Goal: Check status: Check status

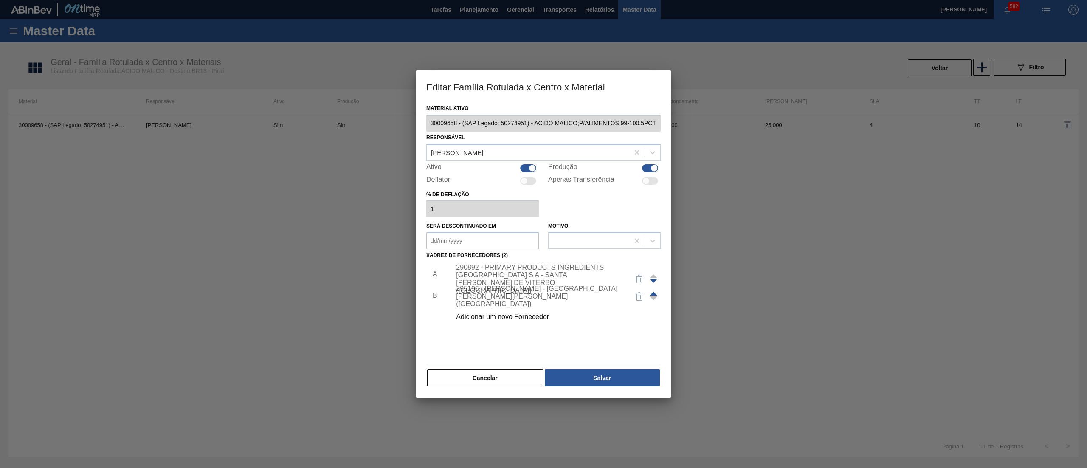
click at [481, 389] on div "Material ativo 30009658 - (SAP Legado: 50274951) - ACIDO MALICO;P/ALIMENTOS;99-…" at bounding box center [543, 249] width 255 height 295
click at [483, 382] on button "Cancelar" at bounding box center [485, 378] width 116 height 17
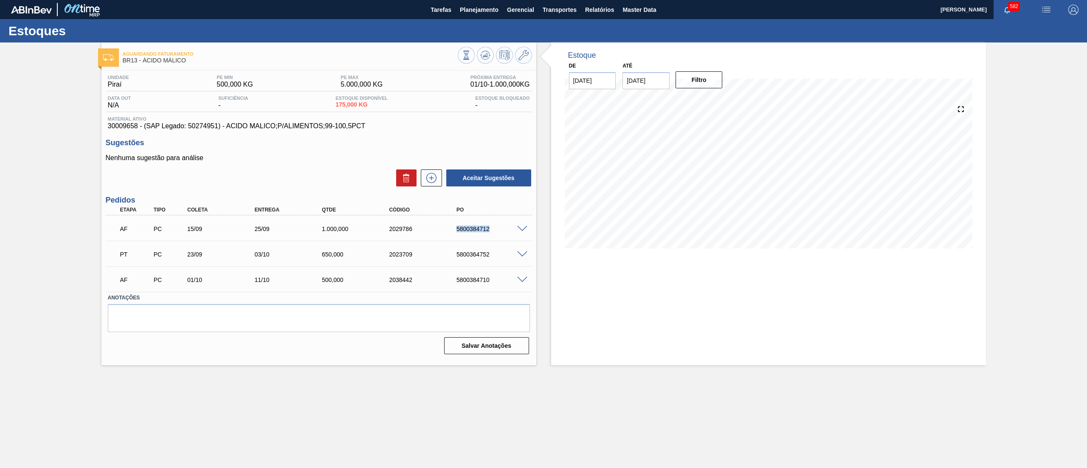
drag, startPoint x: 446, startPoint y: 233, endPoint x: 505, endPoint y: 227, distance: 59.8
click at [505, 227] on div "AF PC 15/09 25/09 1.000,000 2029786 5800384712" at bounding box center [317, 228] width 404 height 17
copy div "5800384712"
drag, startPoint x: 456, startPoint y: 279, endPoint x: 493, endPoint y: 279, distance: 37.0
click at [493, 279] on div "AF PC 01/10 11/10 500,000 2038442 5800384710" at bounding box center [317, 279] width 404 height 17
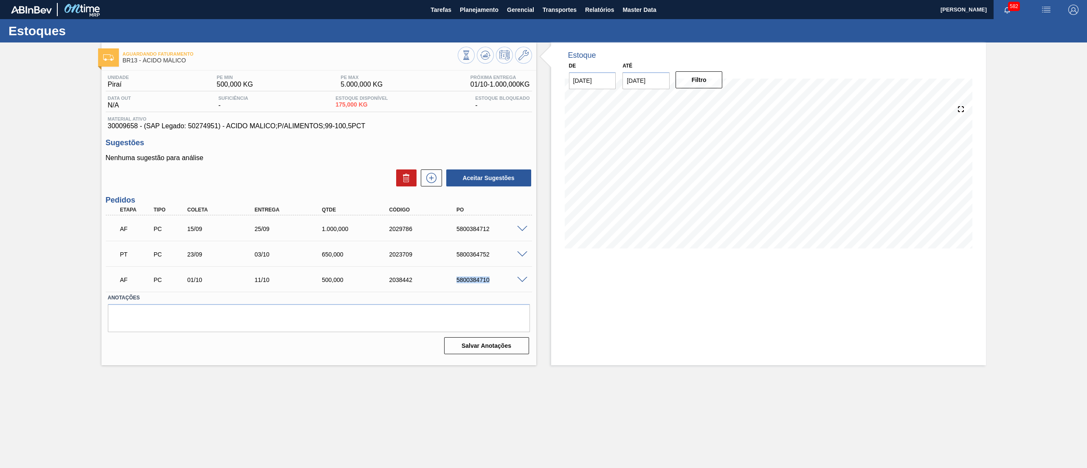
copy div "5800384710"
click at [607, 10] on span "Relatórios" at bounding box center [599, 10] width 29 height 10
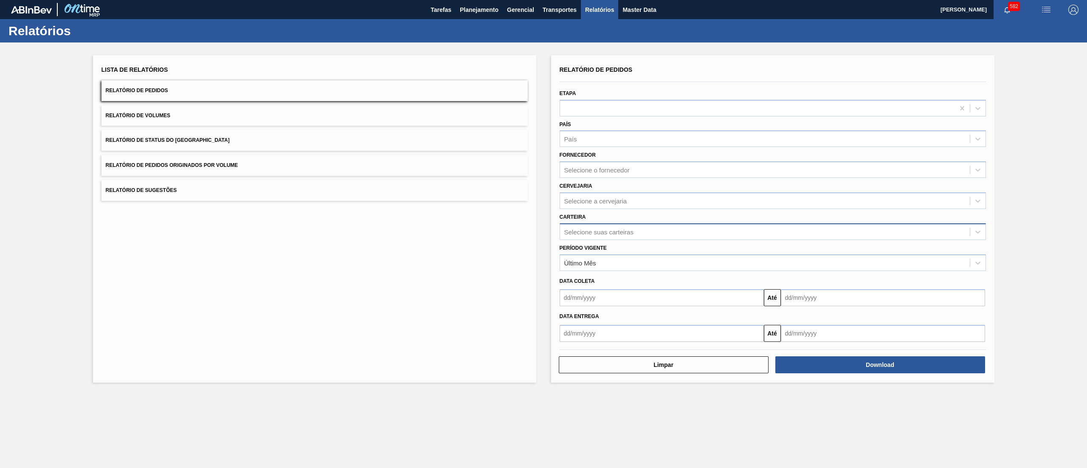
click at [596, 234] on div "Selecione suas carteiras" at bounding box center [599, 231] width 69 height 7
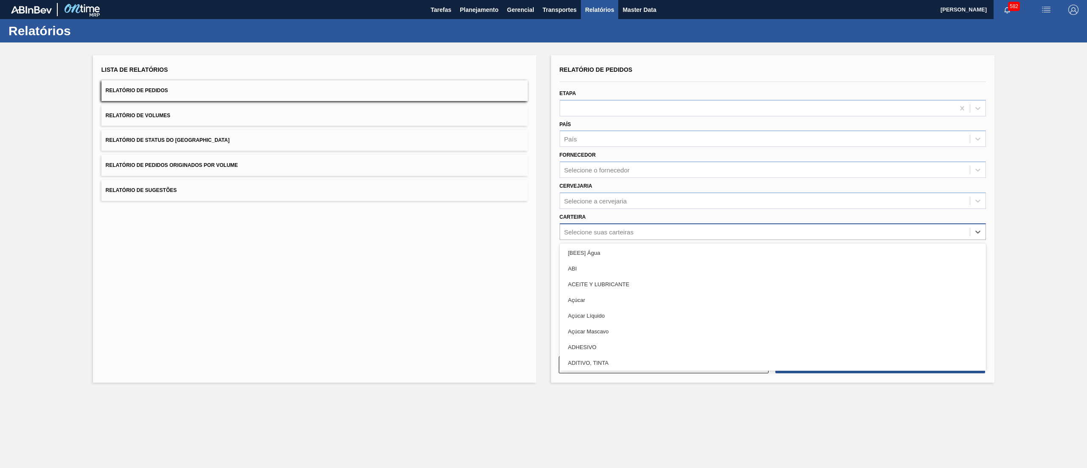
type input "R"
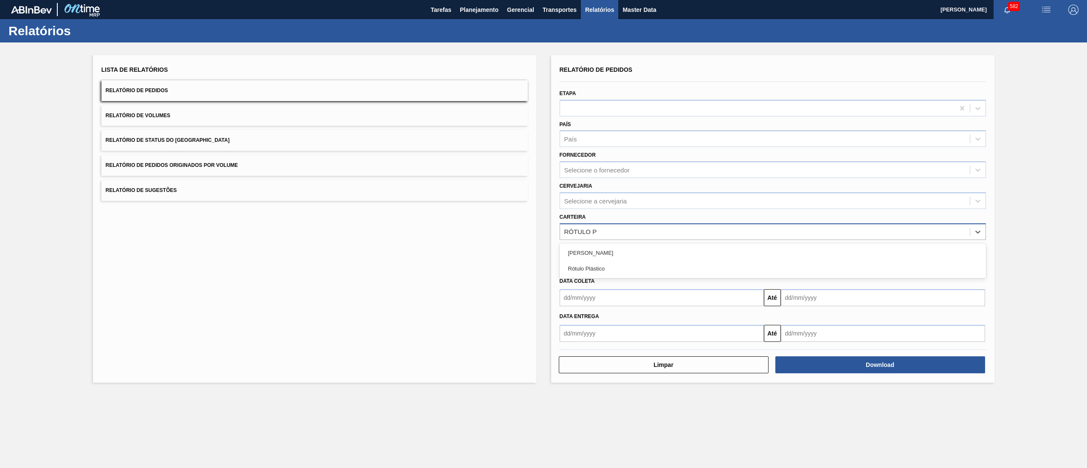
type input "RÓTULO PL"
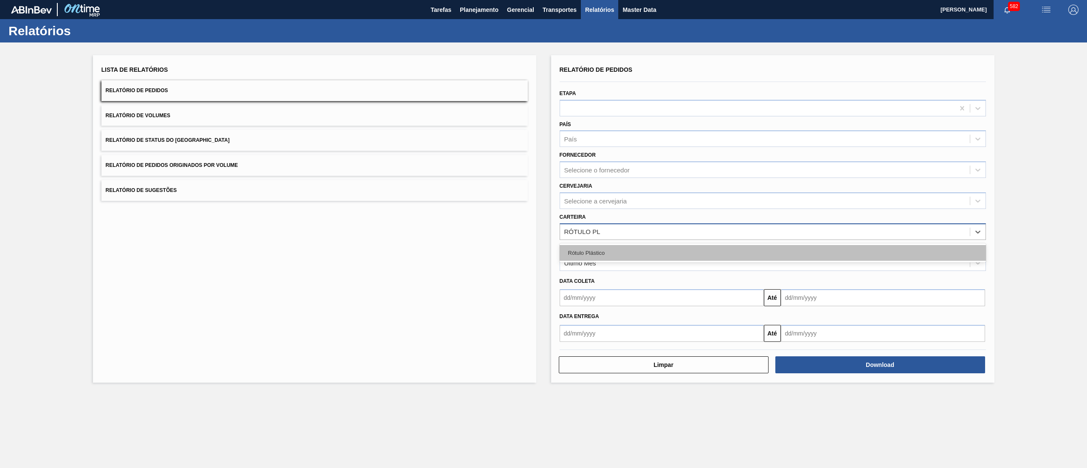
click at [646, 254] on div "Rótulo Plástico" at bounding box center [773, 253] width 426 height 16
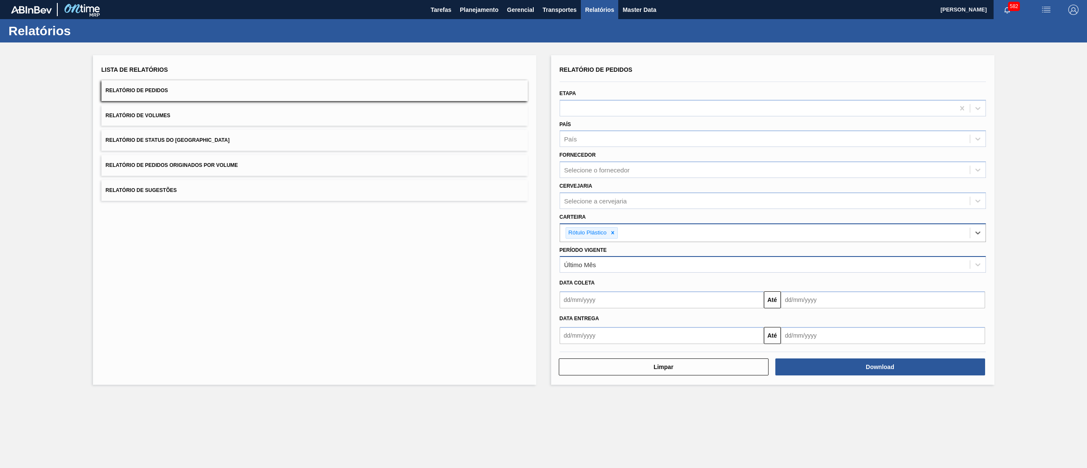
click at [636, 266] on div "Último Mês" at bounding box center [765, 265] width 410 height 12
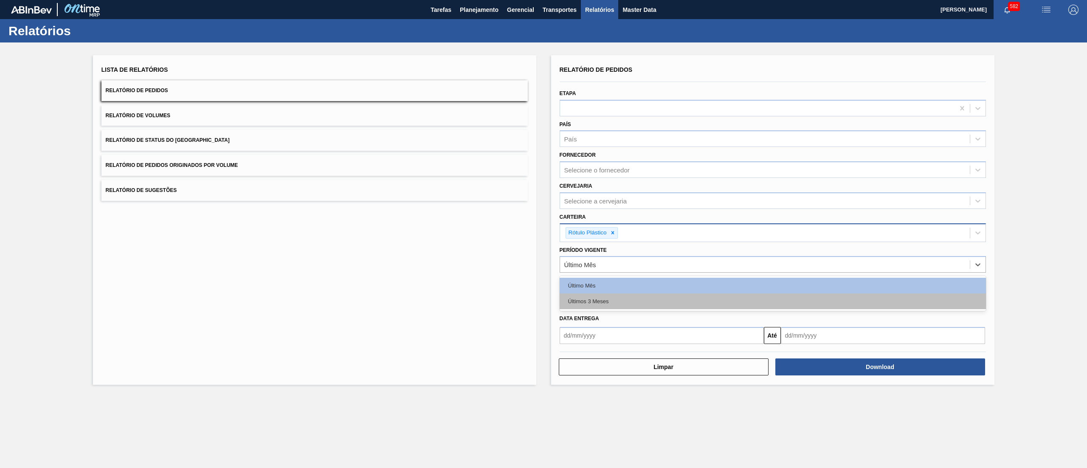
click at [614, 297] on div "Últimos 3 Meses" at bounding box center [773, 302] width 426 height 16
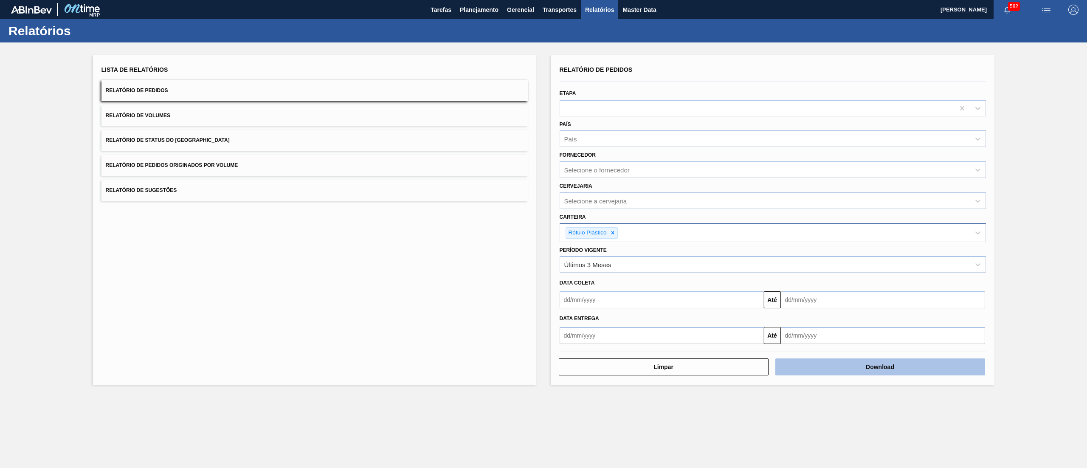
click at [850, 366] on button "Download" at bounding box center [881, 367] width 210 height 17
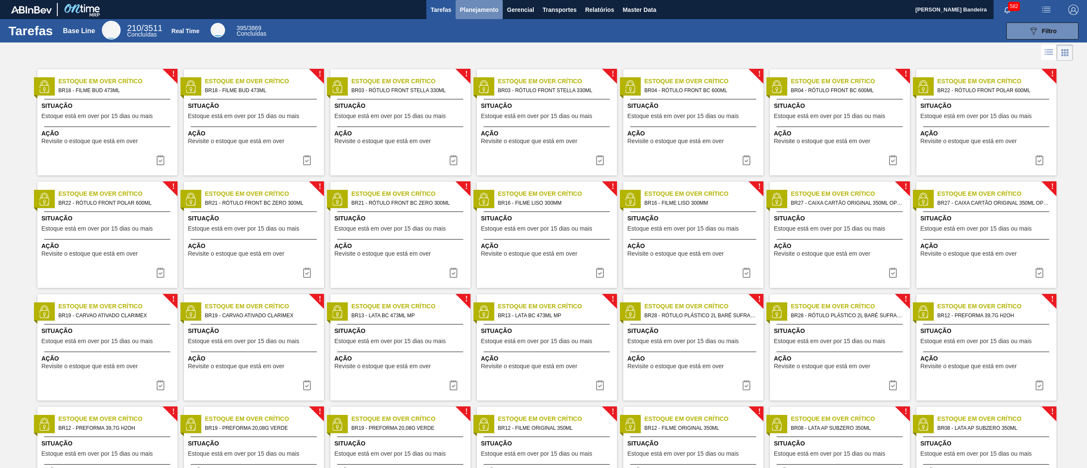
click at [477, 17] on button "Planejamento" at bounding box center [479, 9] width 47 height 19
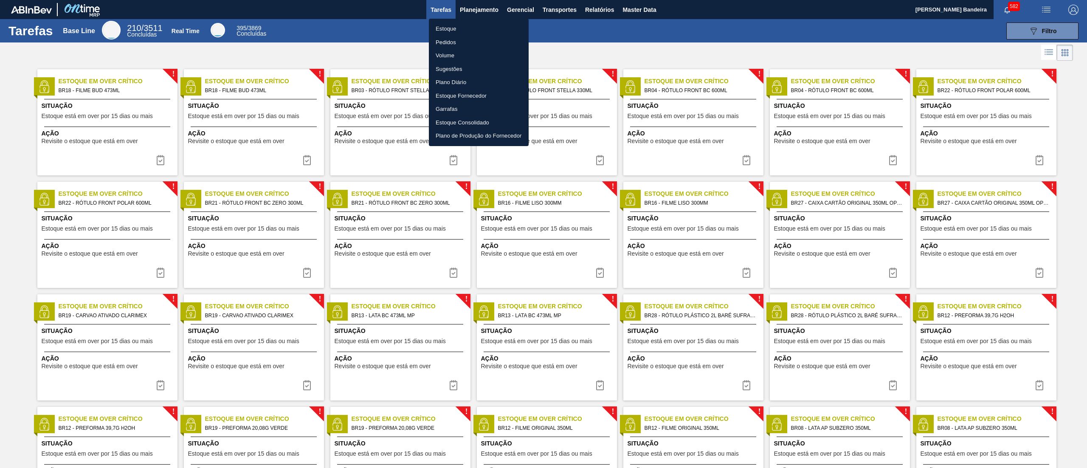
click at [473, 29] on li "Estoque" at bounding box center [479, 29] width 100 height 14
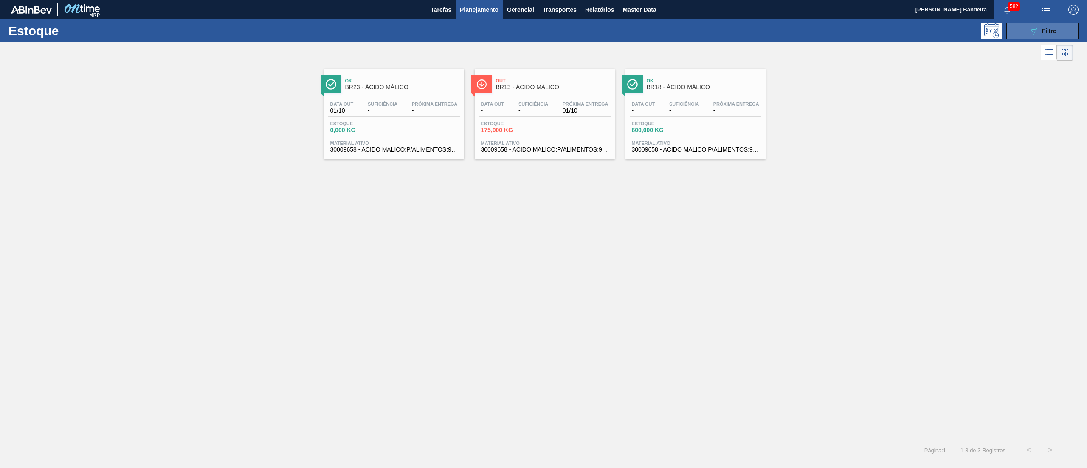
click at [1034, 31] on icon "089F7B8B-B2A5-4AFE-B5C0-19BA573D28AC" at bounding box center [1034, 31] width 10 height 10
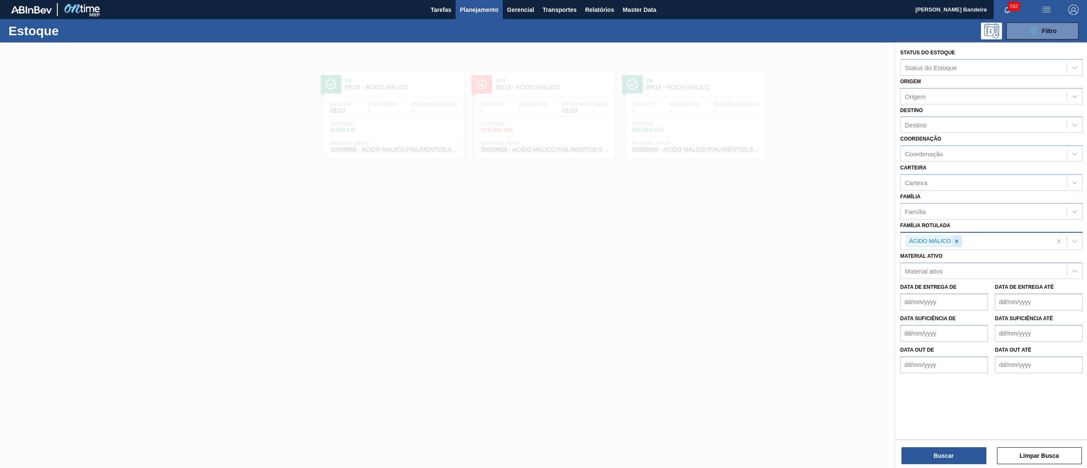
click at [959, 242] on icon at bounding box center [957, 241] width 6 height 6
paste Rotulada "RÓTULO PLÁSTICO SUKITA 1L H"
type Rotulada "RÓTULO PLÁSTICO SUKITA 1L H"
click at [962, 254] on div "RÓTULO PLÁSTICO SUKITA 1L H" at bounding box center [991, 262] width 183 height 16
click at [924, 453] on button "Buscar" at bounding box center [944, 455] width 85 height 17
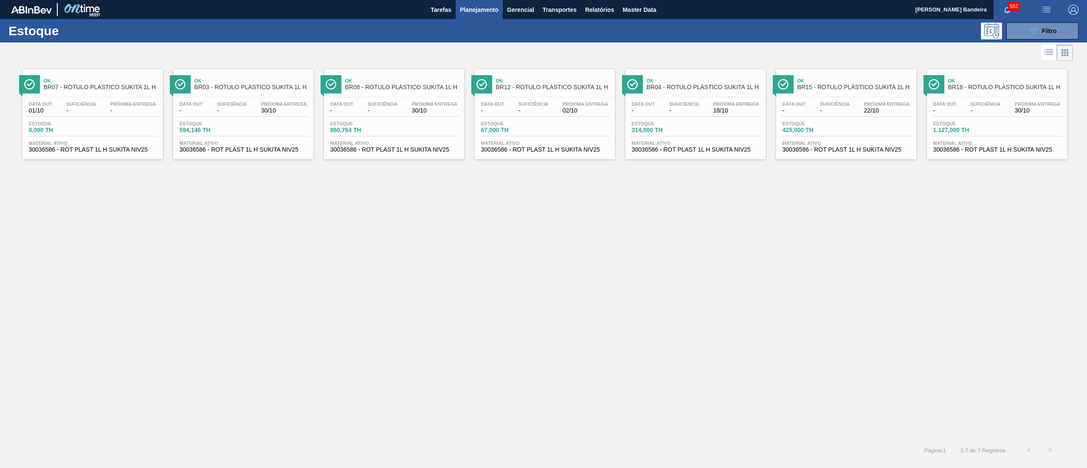
click at [579, 106] on span "Próxima Entrega" at bounding box center [586, 104] width 46 height 5
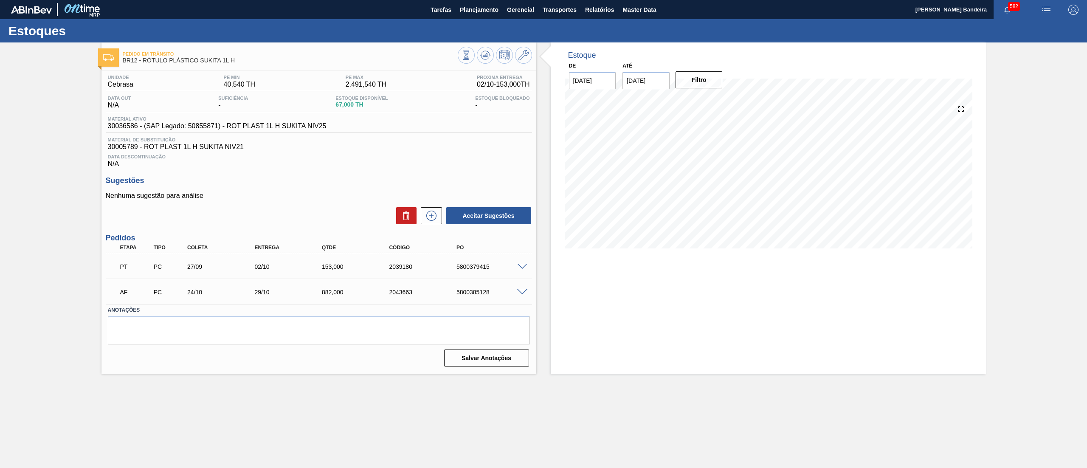
click at [522, 267] on span at bounding box center [522, 267] width 10 height 6
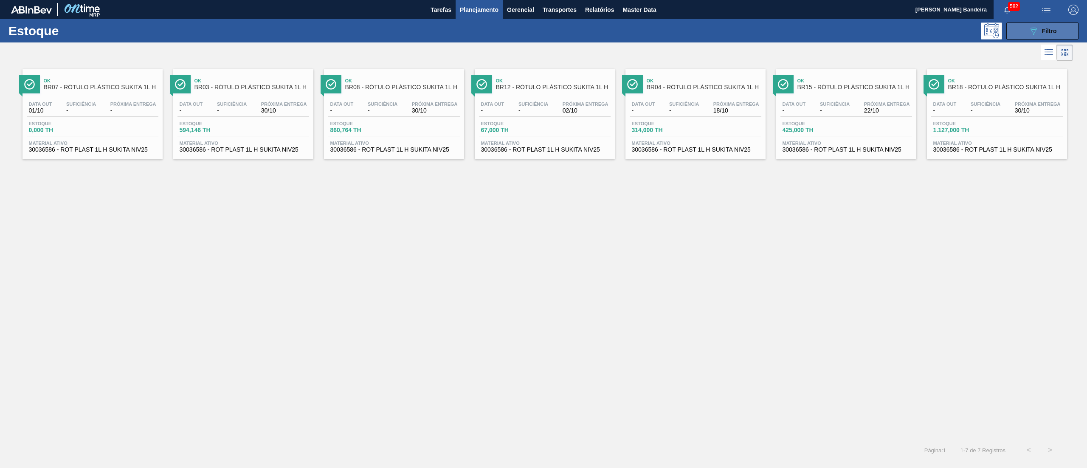
click at [1028, 36] on button "089F7B8B-B2A5-4AFE-B5C0-19BA573D28AC Filtro" at bounding box center [1043, 31] width 72 height 17
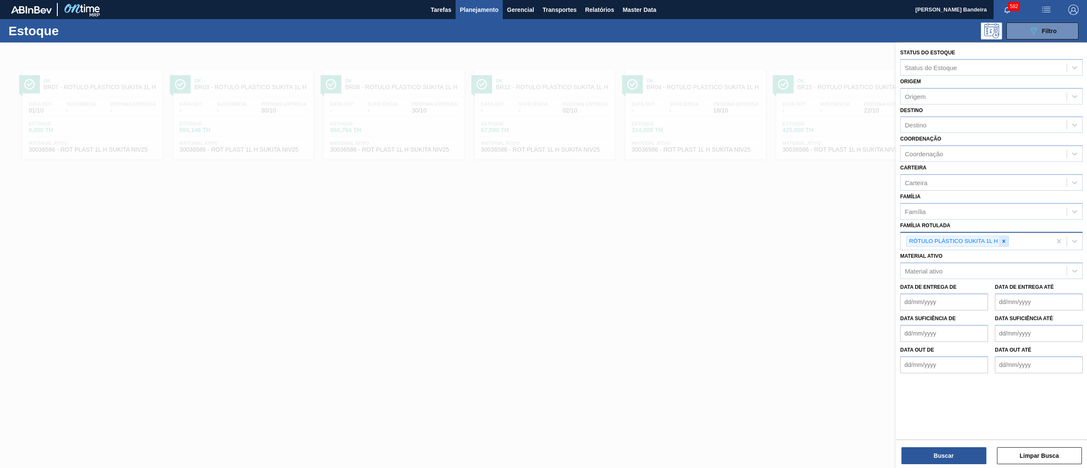
click at [1002, 236] on div at bounding box center [1003, 241] width 9 height 11
click at [996, 240] on div "Família Rotulada" at bounding box center [984, 240] width 166 height 12
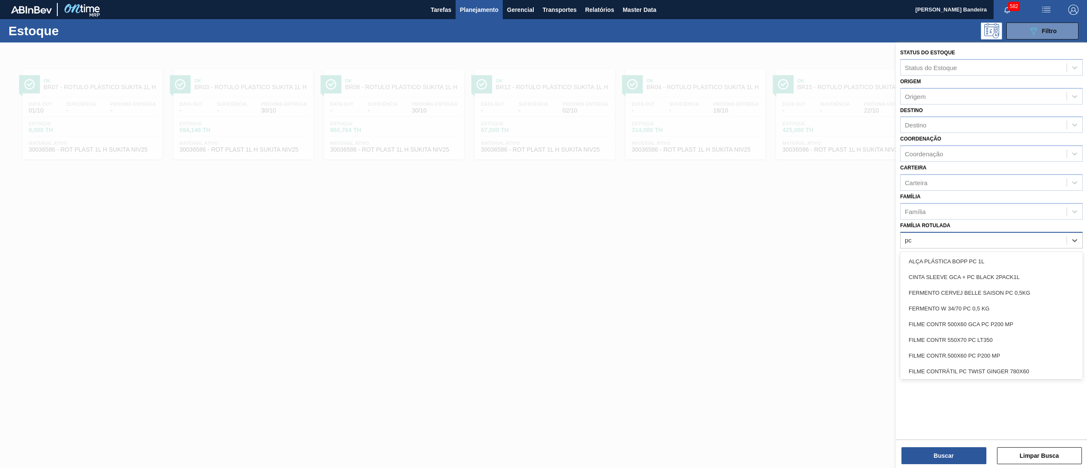
type Rotulada "pc z"
click at [970, 278] on div "KIT PC ZERO BAG IN BOX" at bounding box center [991, 277] width 183 height 16
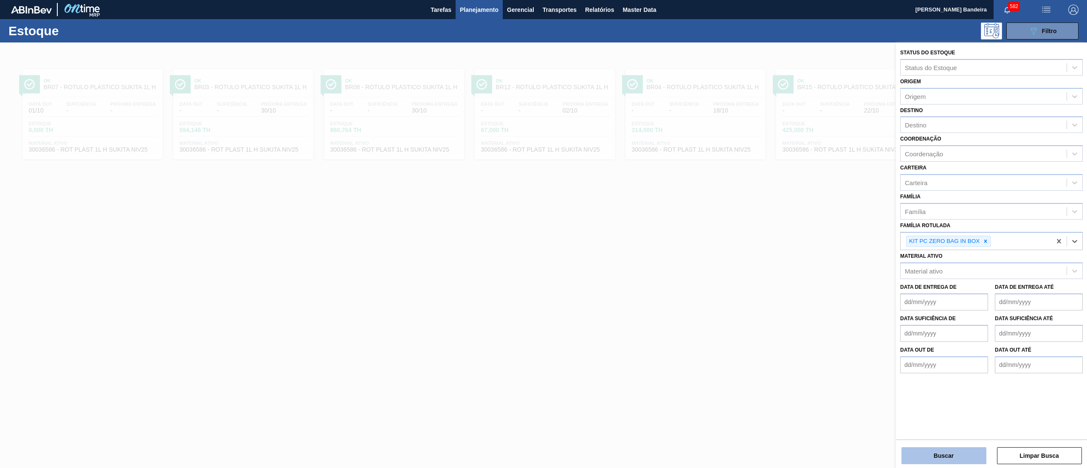
click at [922, 455] on button "Buscar" at bounding box center [944, 455] width 85 height 17
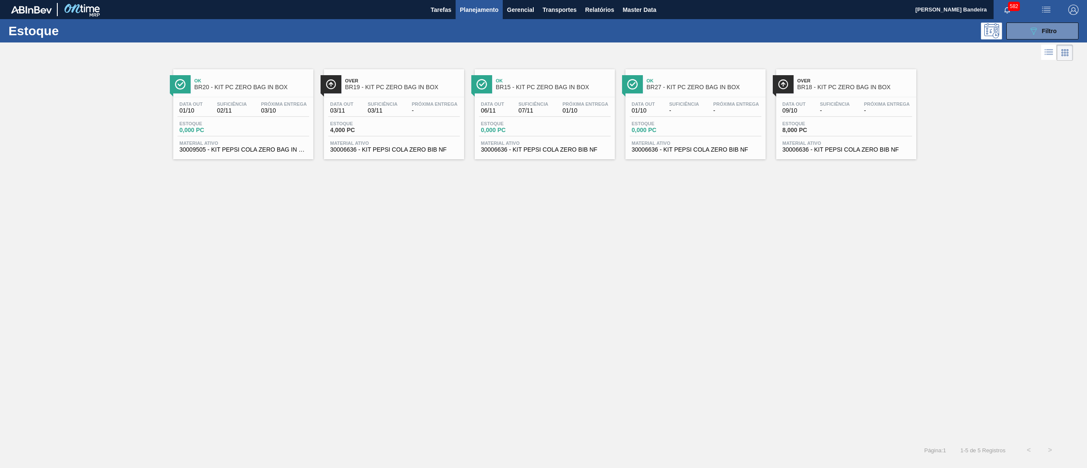
click at [285, 150] on span "30009505 - KIT PEPSI COLA ZERO BAG IN BOX" at bounding box center [243, 150] width 127 height 6
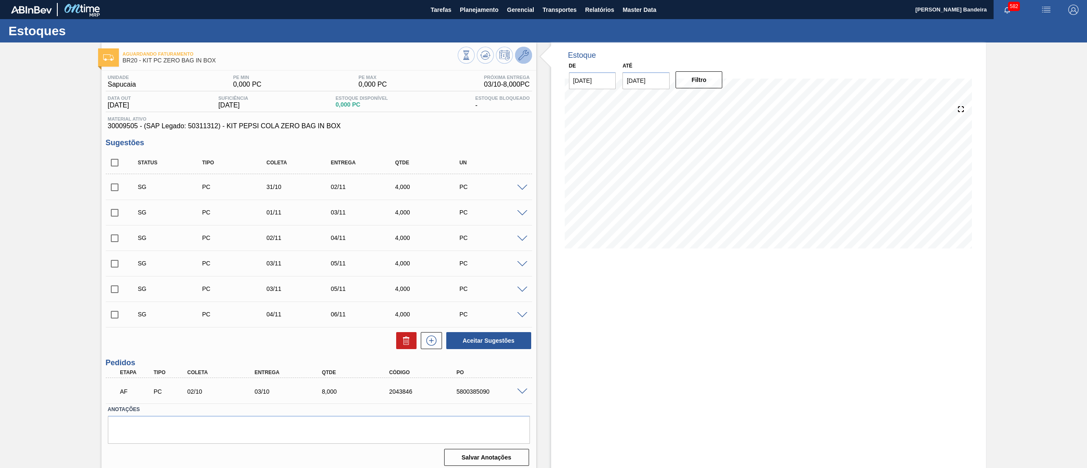
click at [525, 54] on icon at bounding box center [524, 55] width 10 height 10
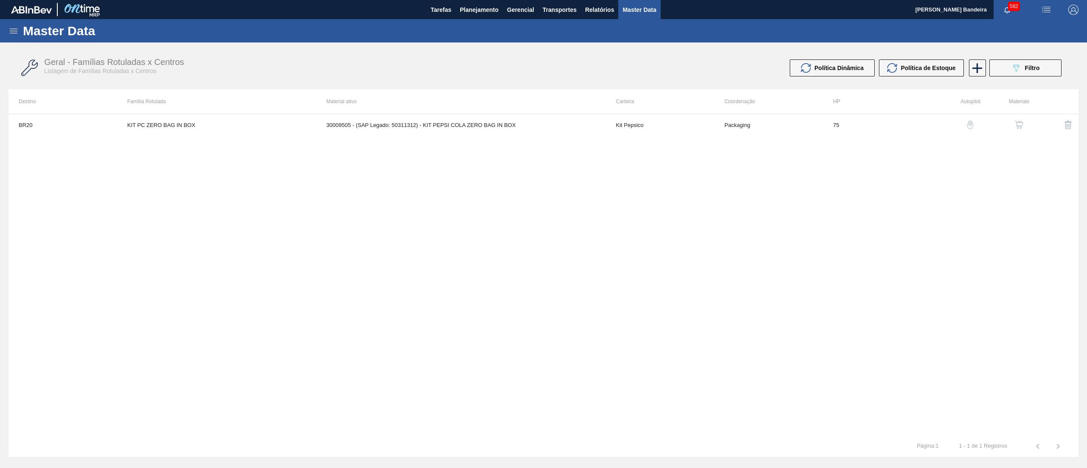
click at [1019, 122] on img "button" at bounding box center [1019, 125] width 8 height 8
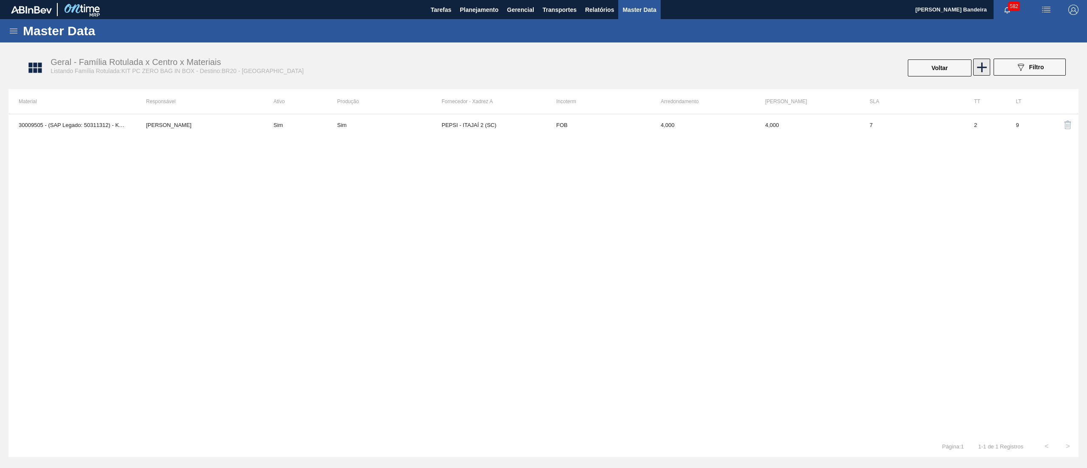
click at [979, 69] on icon at bounding box center [982, 67] width 17 height 17
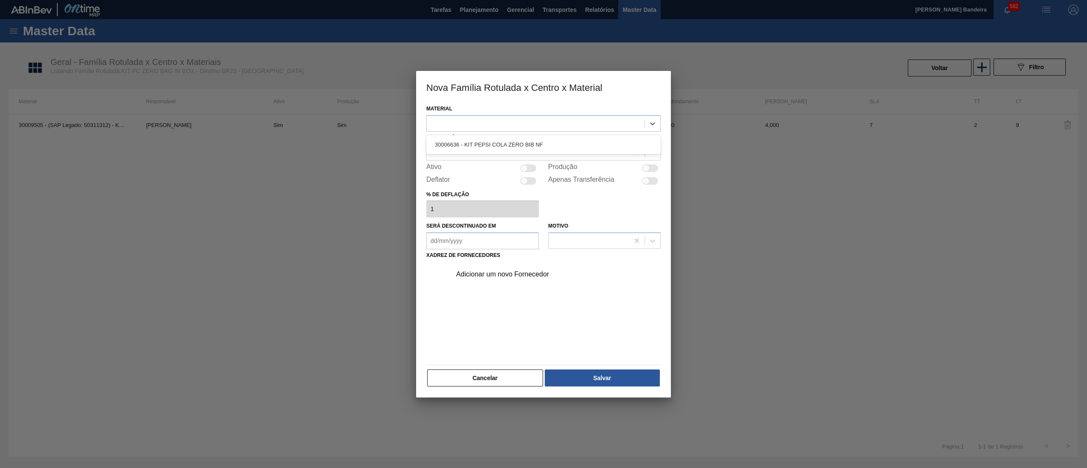
click at [488, 122] on div at bounding box center [536, 123] width 218 height 12
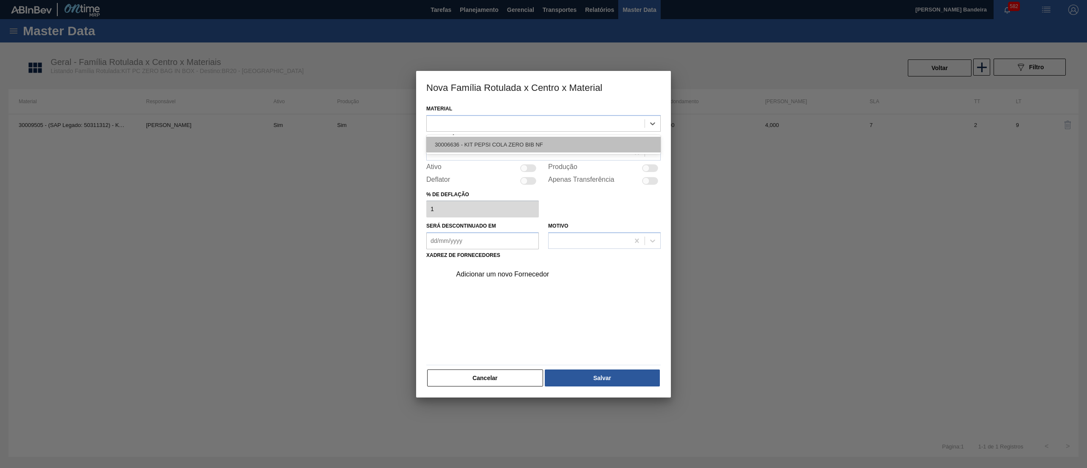
click at [498, 143] on div "30006636 - KIT PEPSI COLA ZERO BIB NF" at bounding box center [543, 145] width 234 height 16
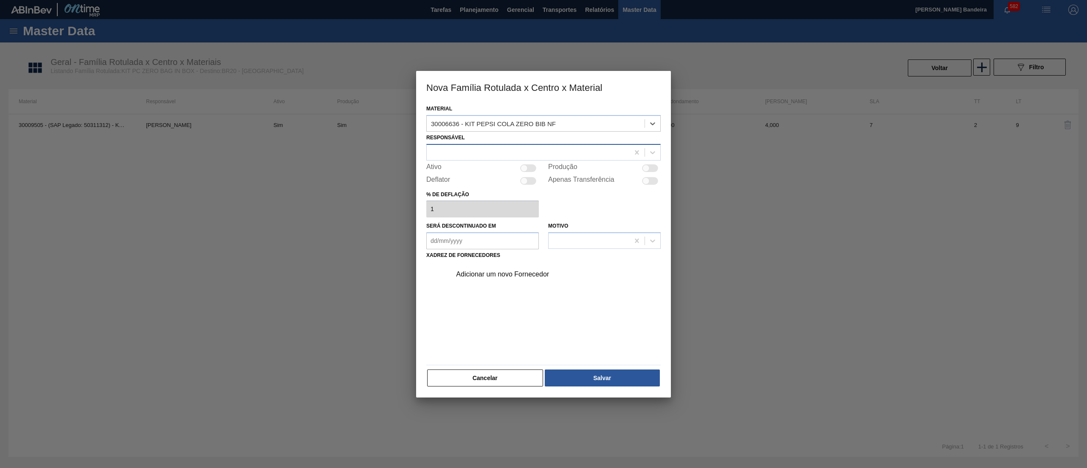
click at [480, 147] on div at bounding box center [528, 152] width 203 height 12
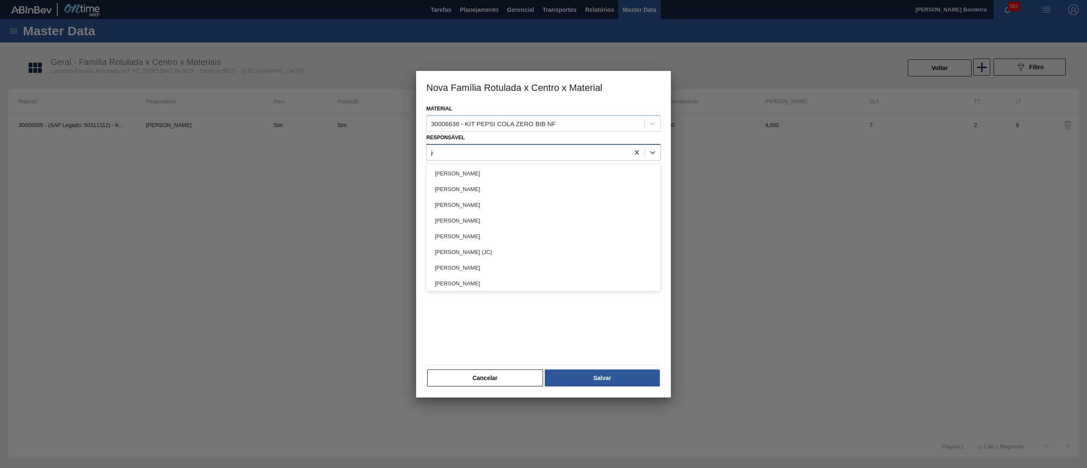
type input "jos"
click at [488, 171] on div "José Albérico" at bounding box center [543, 174] width 234 height 16
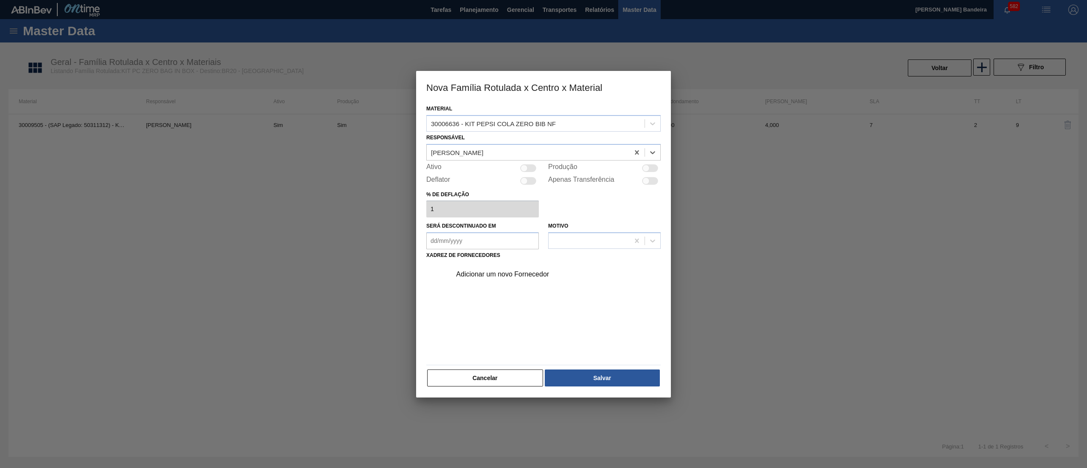
click at [527, 169] on div at bounding box center [524, 167] width 7 height 7
checkbox input "true"
click at [520, 167] on div at bounding box center [528, 168] width 16 height 8
checkbox input "false"
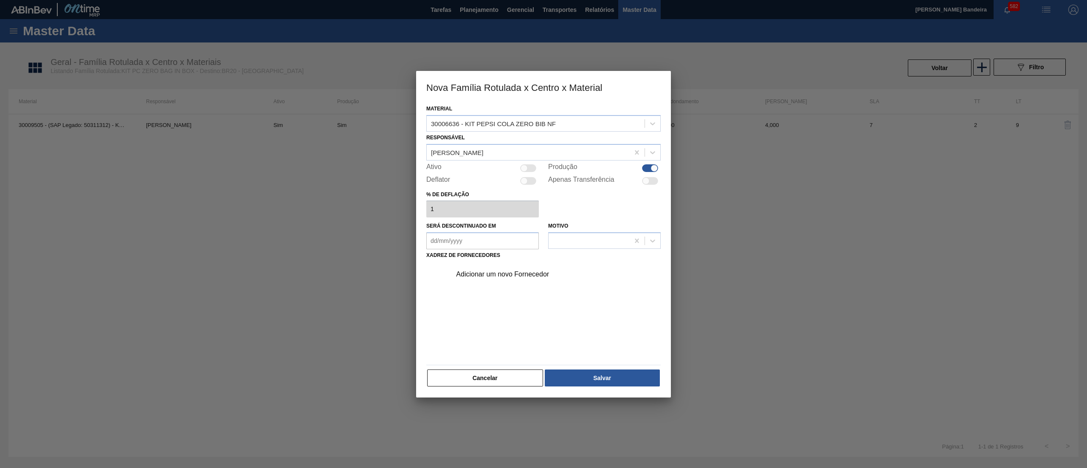
click at [514, 276] on div "Adicionar um novo Fornecedor" at bounding box center [539, 275] width 167 height 8
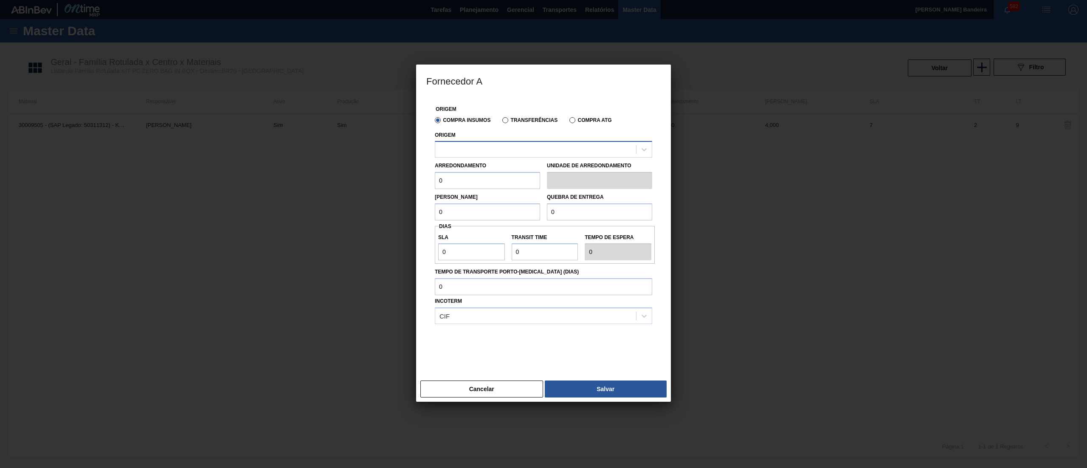
click at [467, 153] on div at bounding box center [535, 150] width 201 height 12
click at [469, 152] on div at bounding box center [535, 150] width 201 height 12
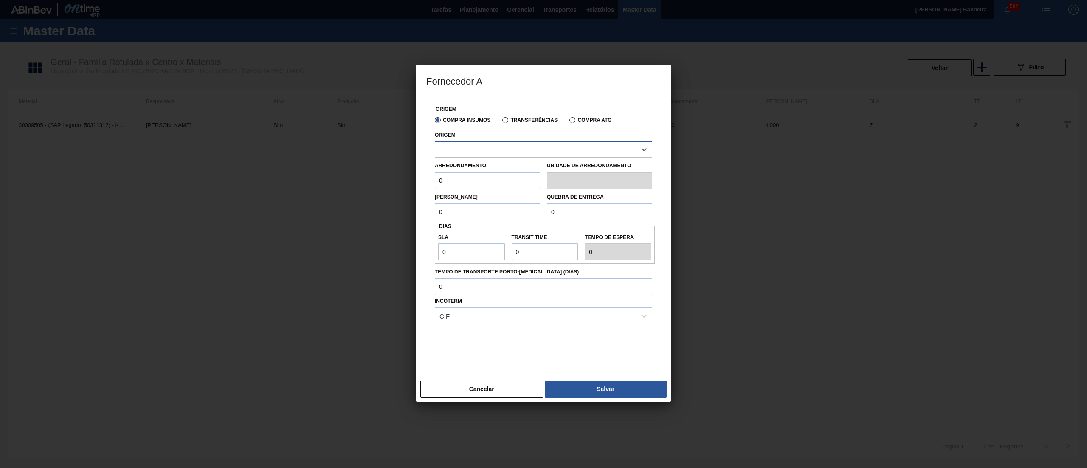
click at [469, 152] on div at bounding box center [535, 150] width 201 height 12
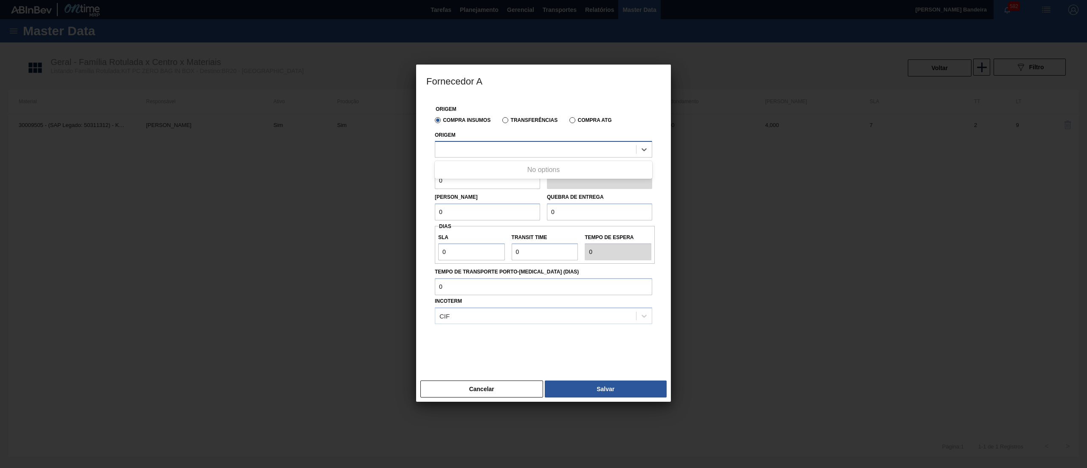
click at [469, 152] on div at bounding box center [535, 150] width 201 height 12
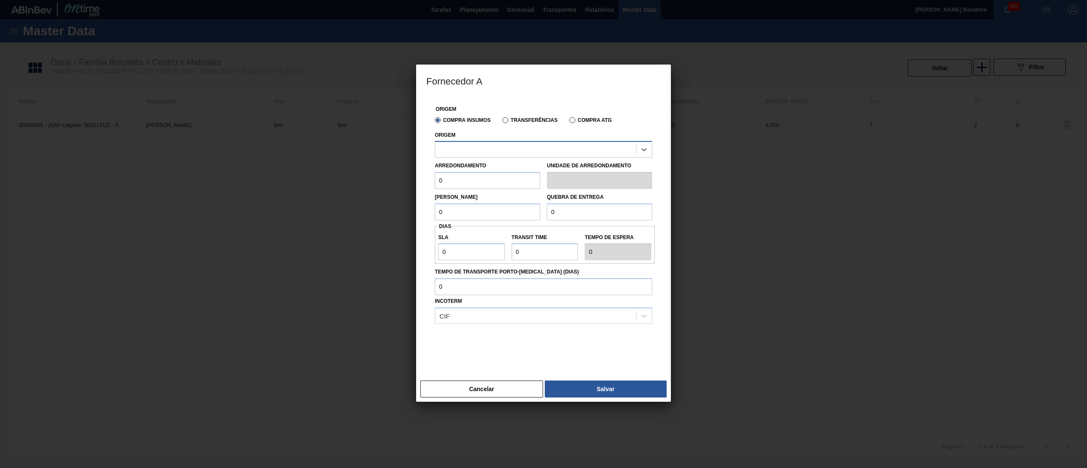
click at [469, 152] on div at bounding box center [535, 150] width 201 height 12
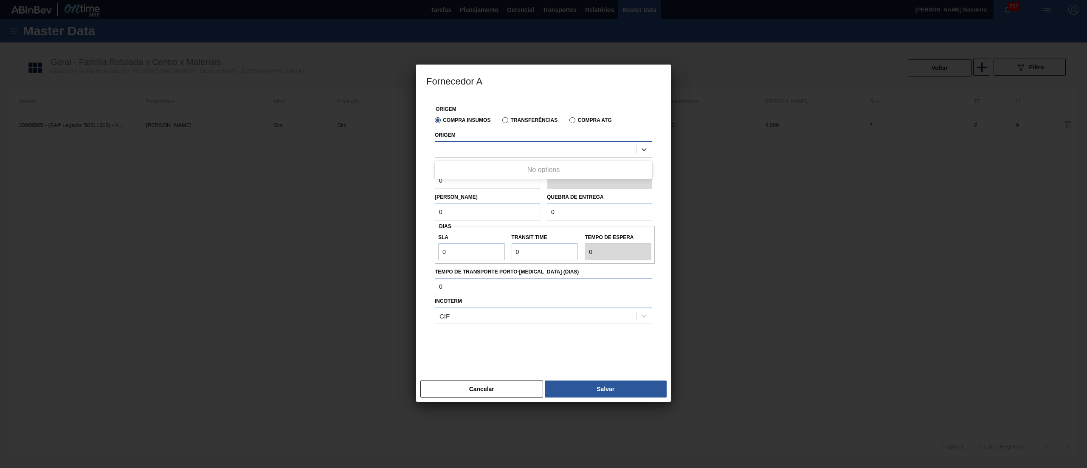
click at [469, 152] on div at bounding box center [535, 150] width 201 height 12
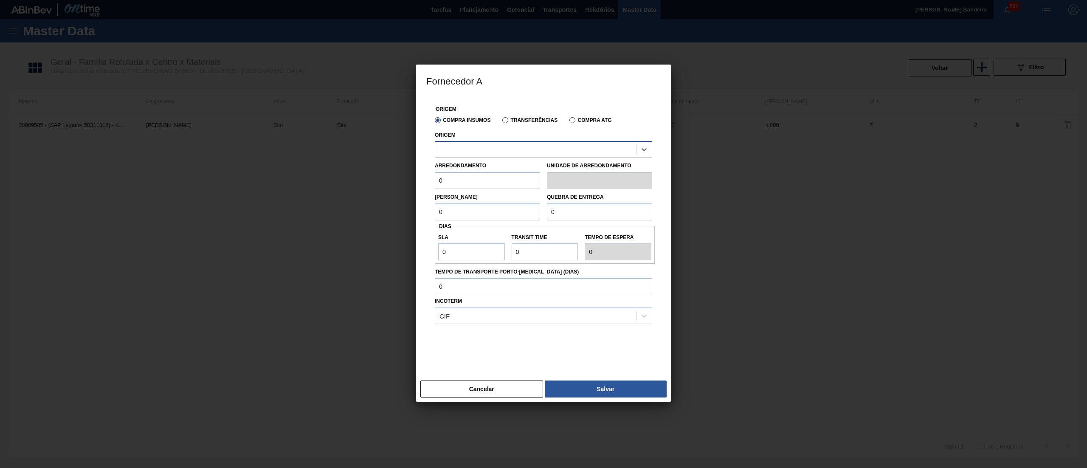
click at [469, 152] on div at bounding box center [535, 150] width 201 height 12
click at [505, 390] on button "Cancelar" at bounding box center [482, 389] width 123 height 17
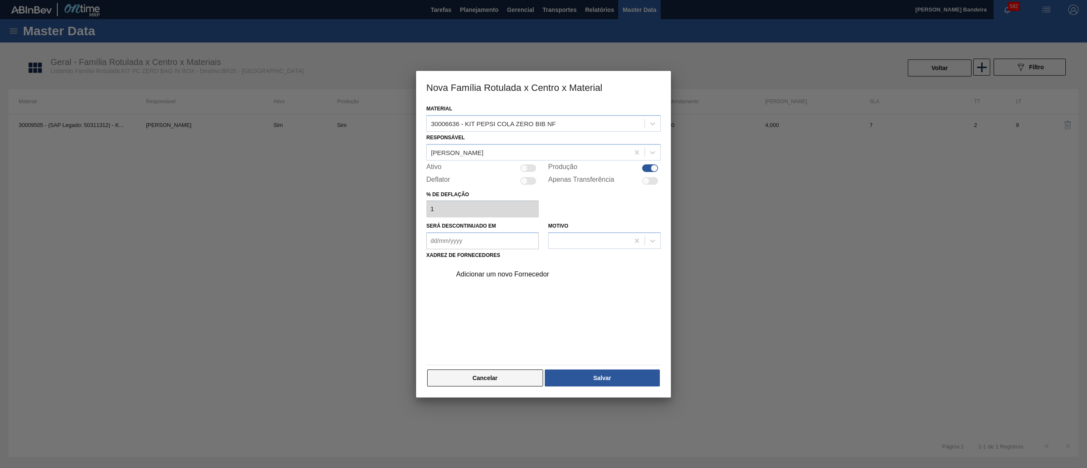
click at [503, 375] on button "Cancelar" at bounding box center [485, 378] width 116 height 17
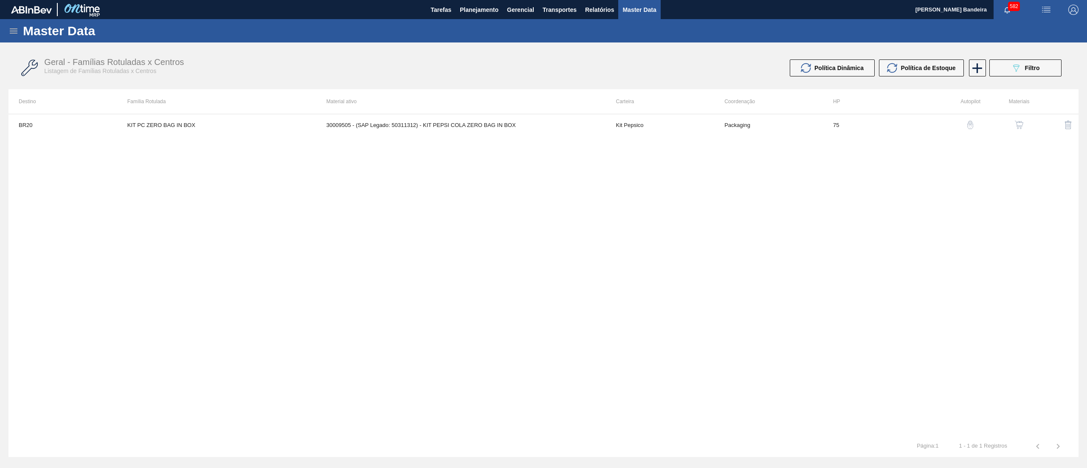
click at [1017, 127] on img "button" at bounding box center [1019, 125] width 8 height 8
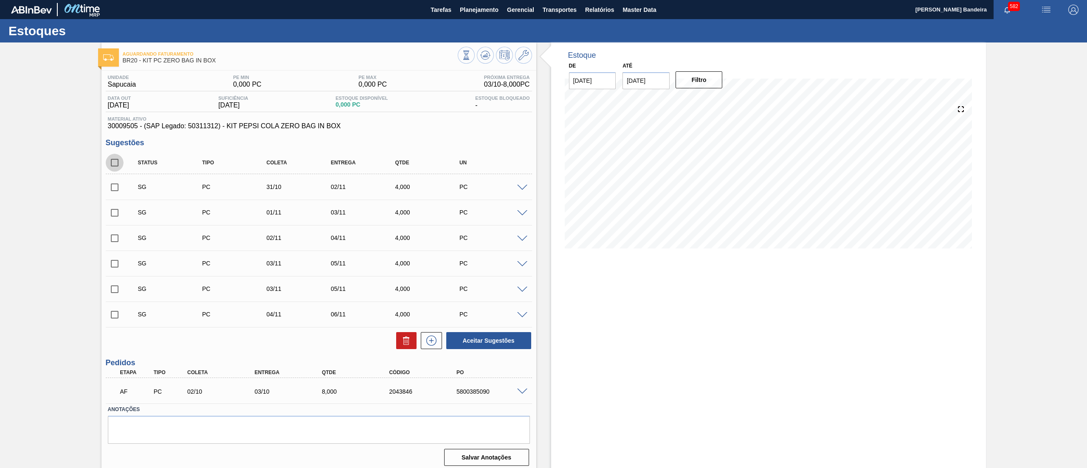
click at [114, 161] on input "checkbox" at bounding box center [115, 163] width 18 height 18
checkbox input "true"
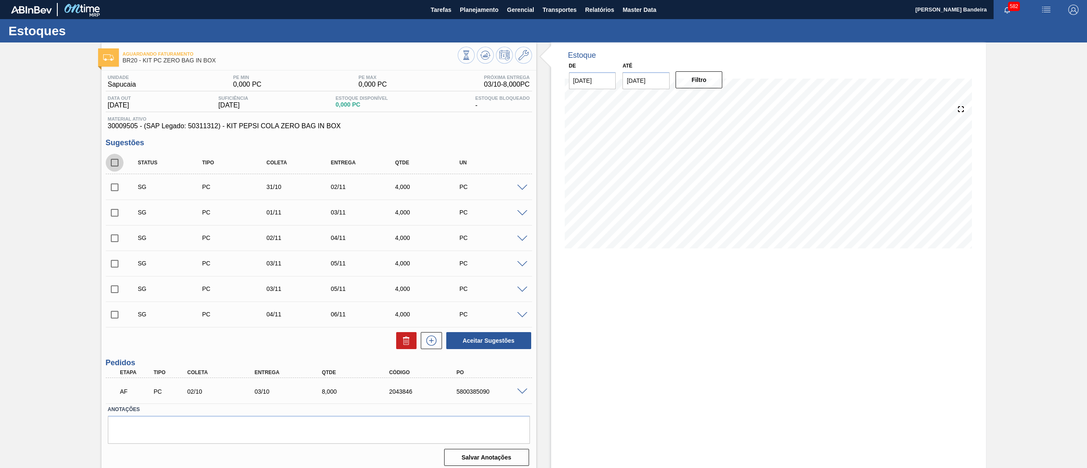
checkbox input "true"
click at [407, 342] on icon at bounding box center [406, 341] width 10 height 10
checkbox input "false"
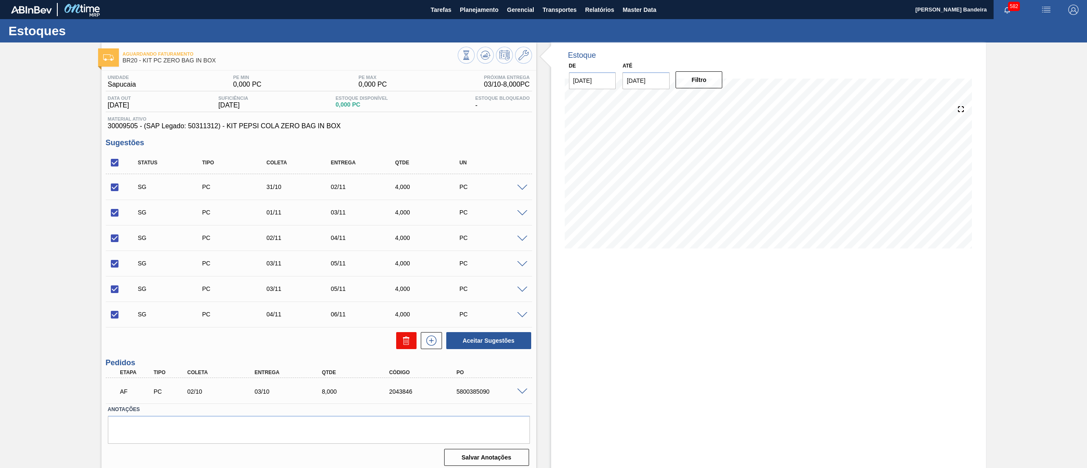
checkbox input "false"
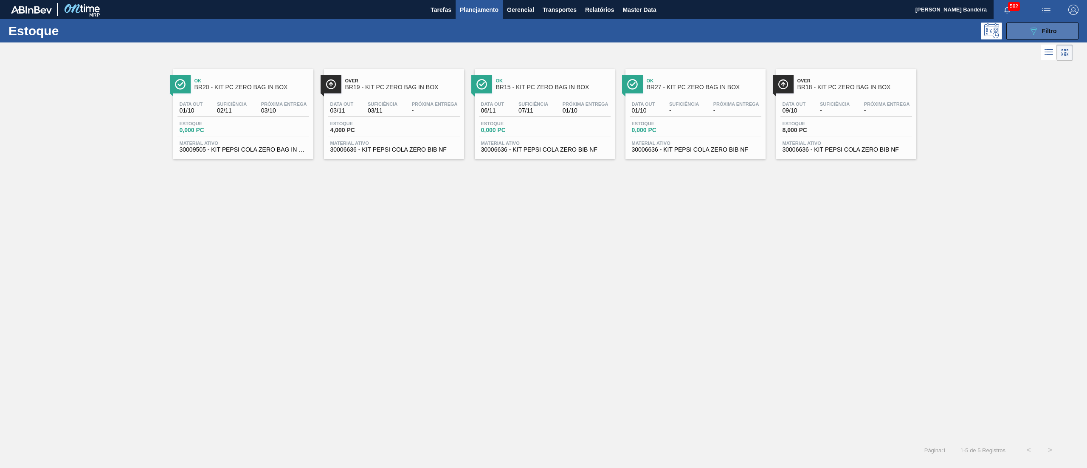
click at [1045, 26] on div "089F7B8B-B2A5-4AFE-B5C0-19BA573D28AC Filtro" at bounding box center [1043, 31] width 28 height 10
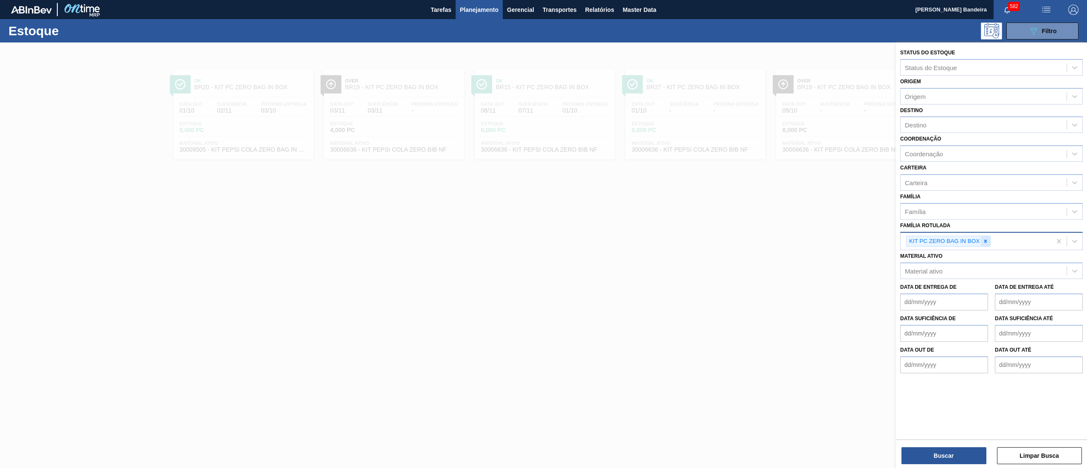
click at [989, 236] on div at bounding box center [985, 241] width 9 height 11
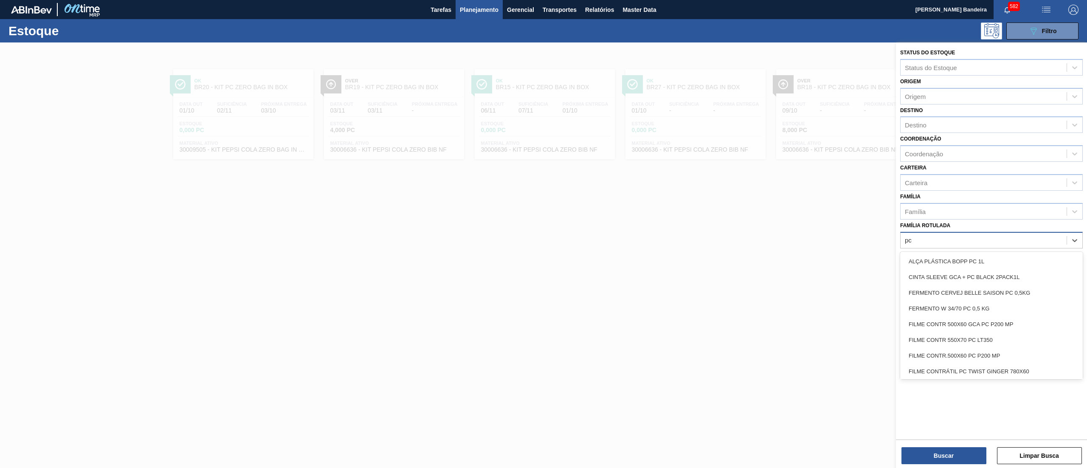
type Rotulada "pc z"
click at [980, 263] on div "KIT PC ZERO" at bounding box center [991, 262] width 183 height 16
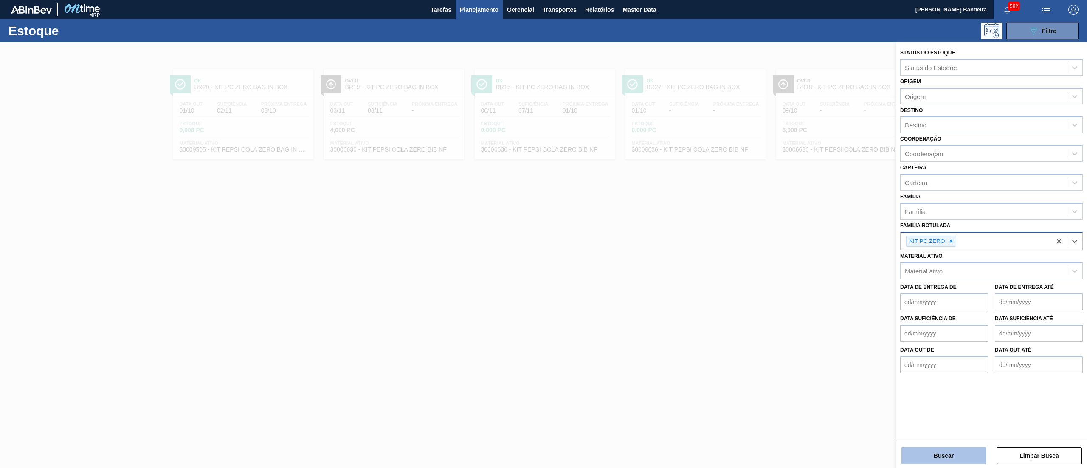
click at [911, 460] on button "Buscar" at bounding box center [944, 455] width 85 height 17
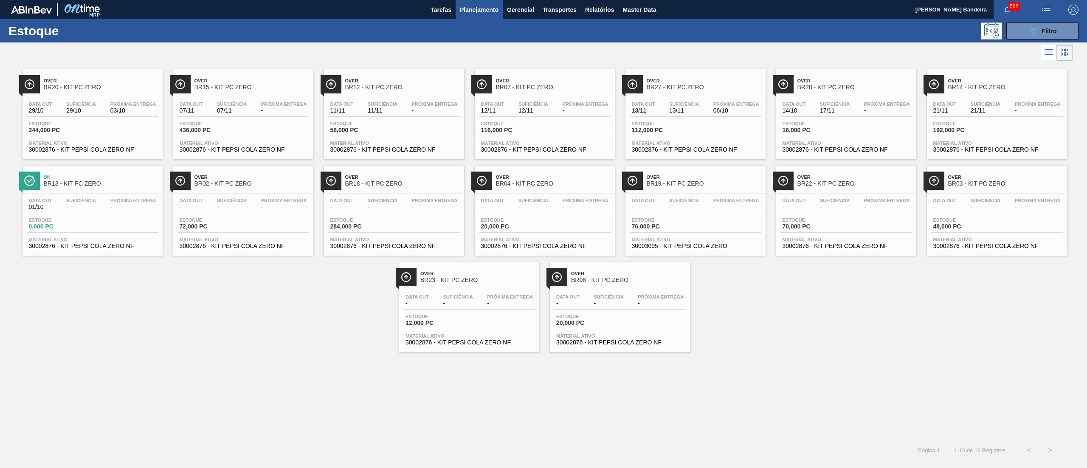
click at [694, 244] on span "30003095 - KIT PEPSI COLA ZERO" at bounding box center [695, 246] width 127 height 6
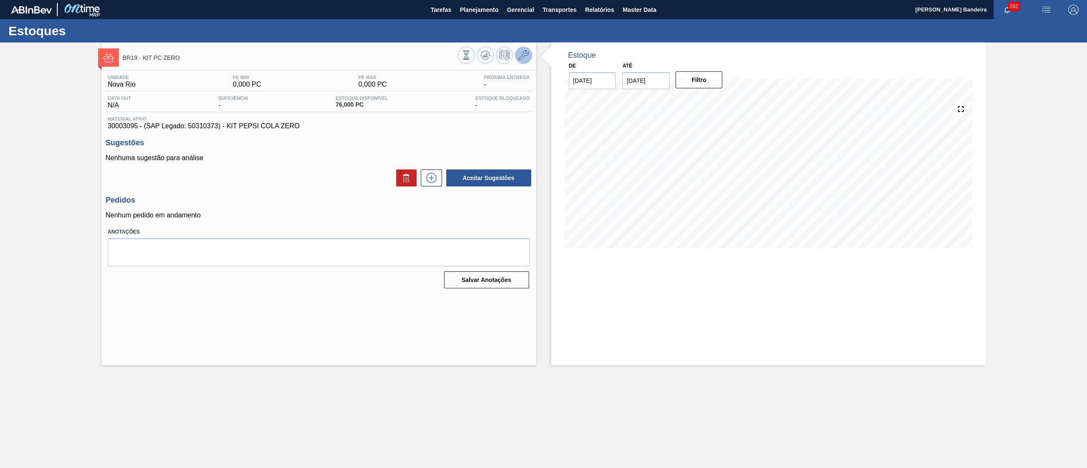
click at [521, 56] on icon at bounding box center [524, 55] width 10 height 10
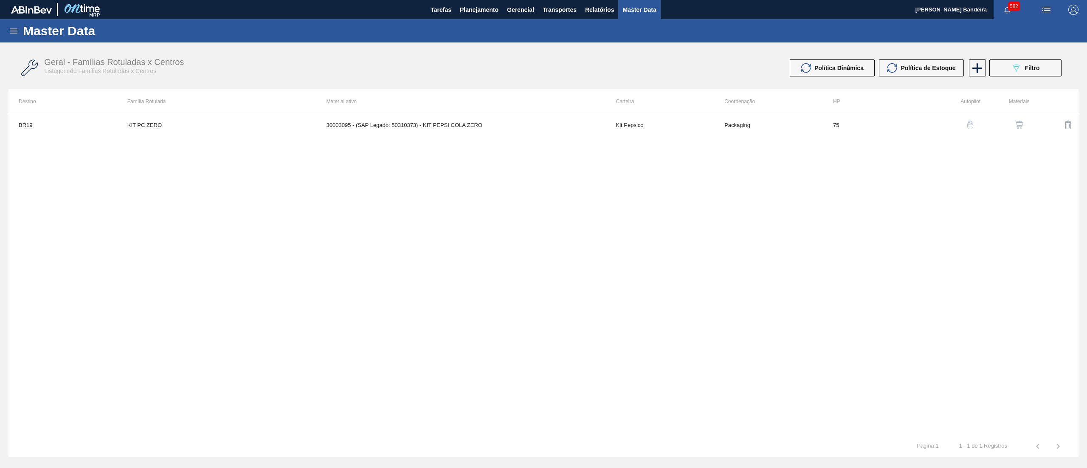
click at [1023, 125] on img "button" at bounding box center [1019, 125] width 8 height 8
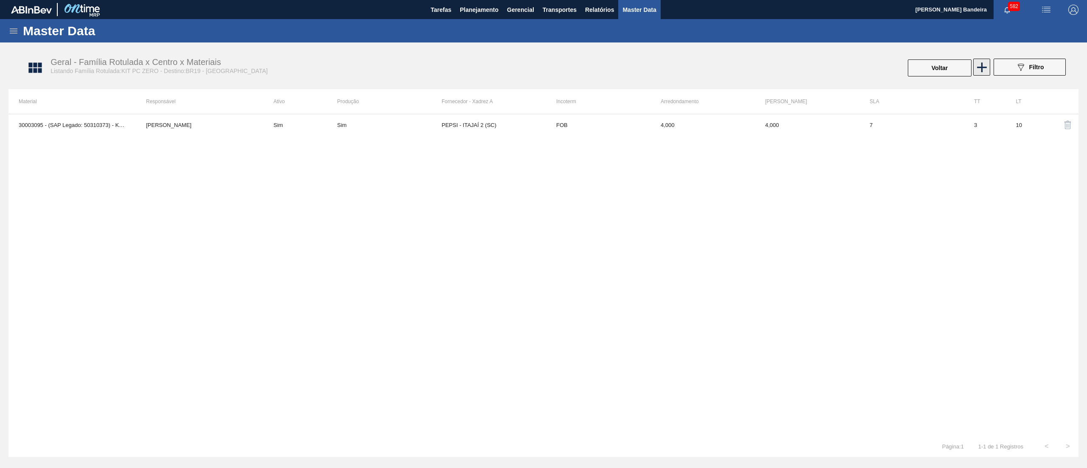
click at [982, 69] on icon at bounding box center [982, 67] width 10 height 10
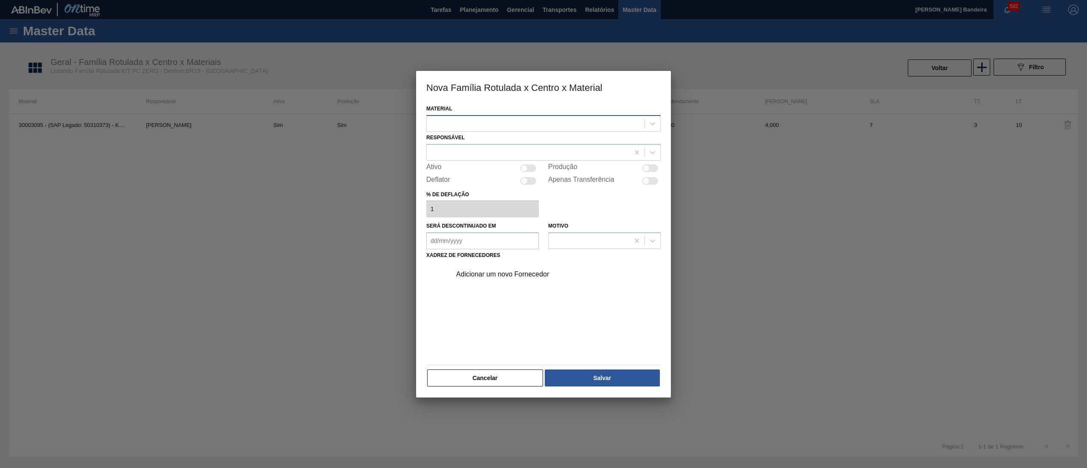
click at [528, 119] on div at bounding box center [536, 123] width 218 height 12
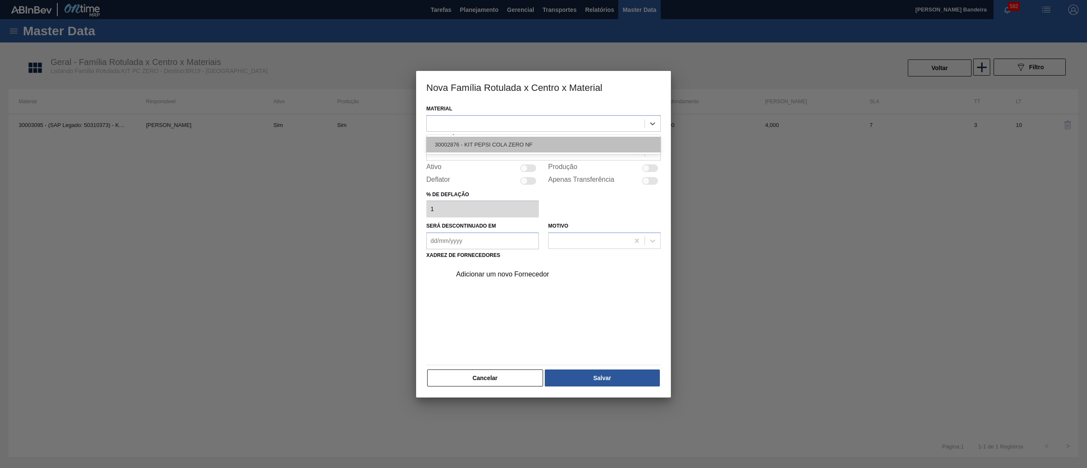
click at [528, 139] on div "30002876 - KIT PEPSI COLA ZERO NF" at bounding box center [543, 145] width 234 height 16
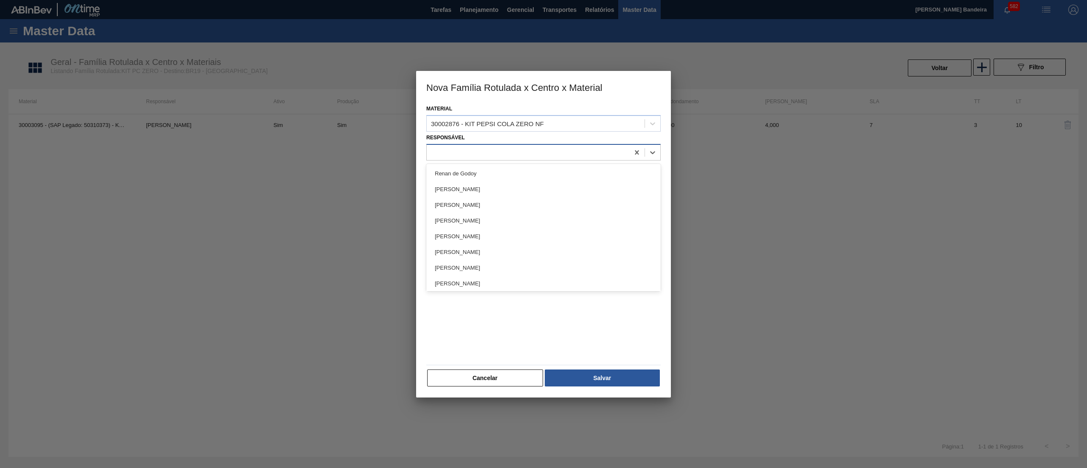
click at [510, 153] on div at bounding box center [528, 152] width 203 height 12
type input "jos"
click at [490, 171] on div "José Albérico" at bounding box center [543, 174] width 234 height 16
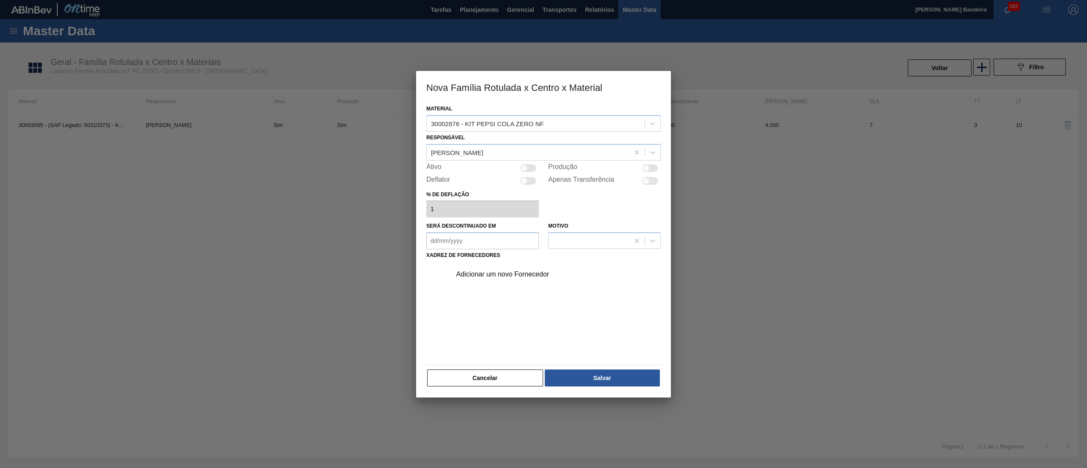
click at [524, 172] on div "Ativo" at bounding box center [482, 168] width 113 height 10
click at [529, 170] on div at bounding box center [528, 168] width 16 height 8
checkbox input "true"
click at [505, 276] on div "Adicionar um novo Fornecedor" at bounding box center [539, 275] width 167 height 8
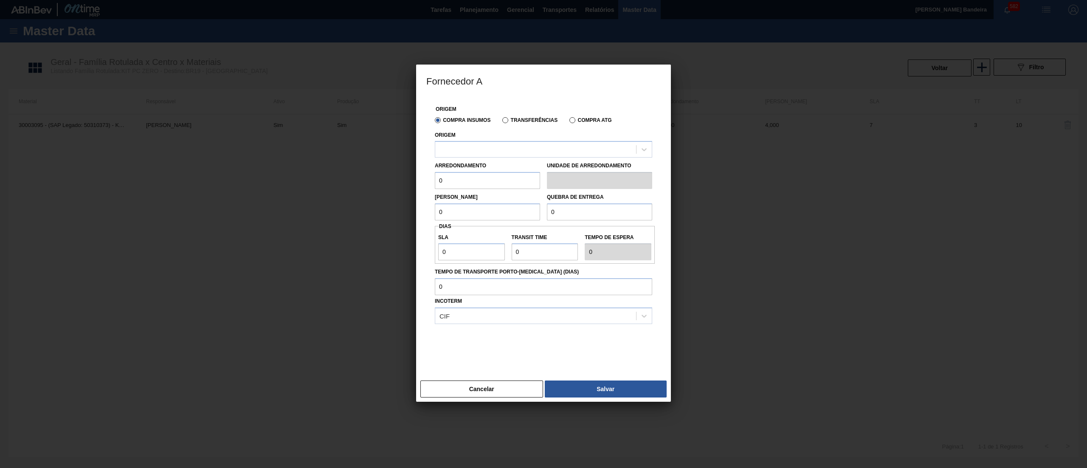
click at [513, 141] on div "Origem" at bounding box center [543, 143] width 217 height 29
click at [517, 151] on div at bounding box center [535, 150] width 201 height 12
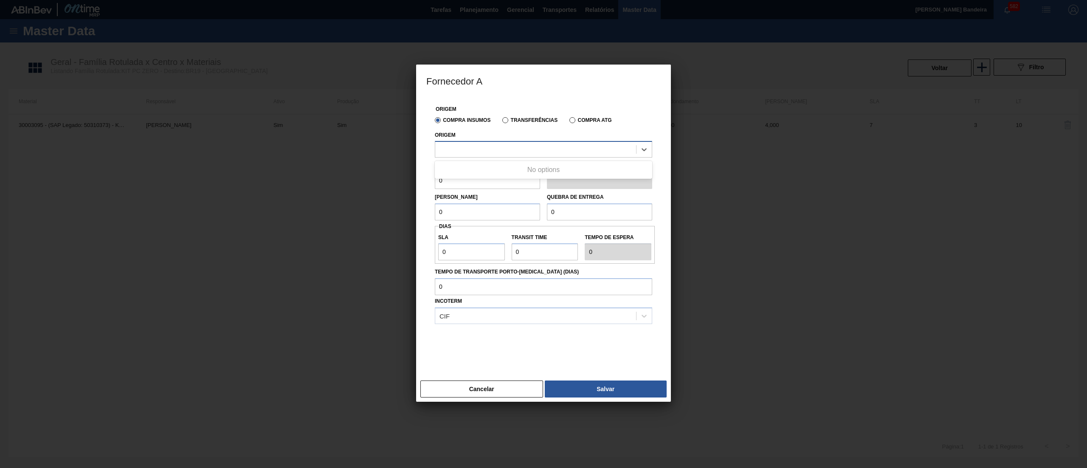
click at [517, 151] on div at bounding box center [535, 150] width 201 height 12
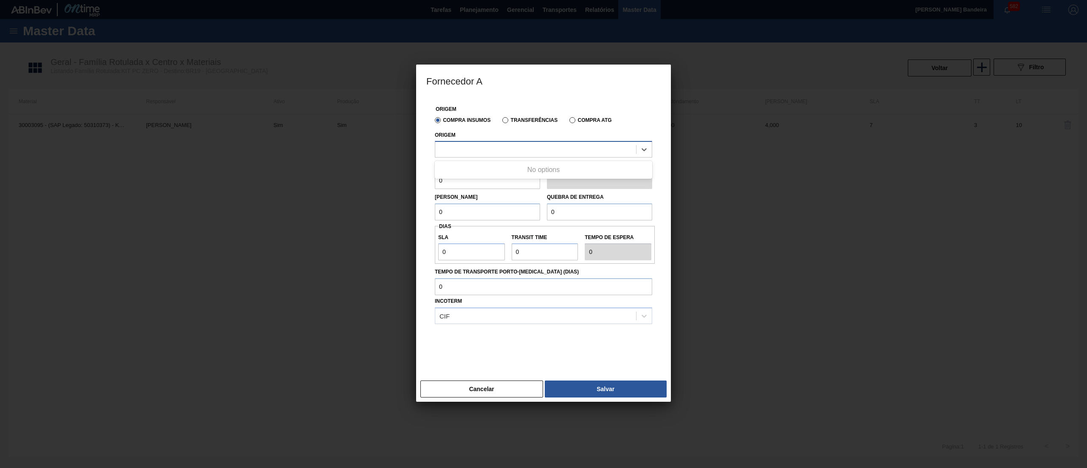
click at [517, 151] on div at bounding box center [535, 150] width 201 height 12
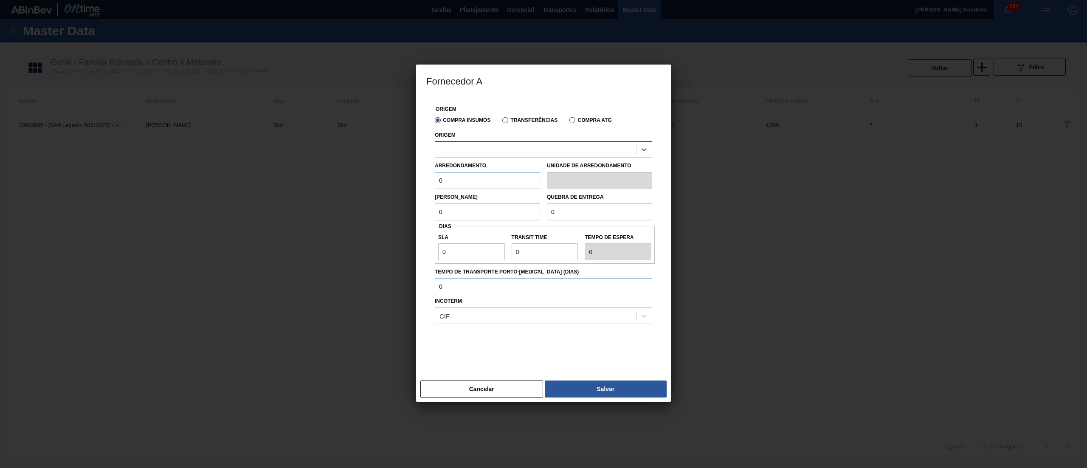
click at [517, 151] on div at bounding box center [535, 150] width 201 height 12
click at [483, 389] on button "Cancelar" at bounding box center [482, 389] width 123 height 17
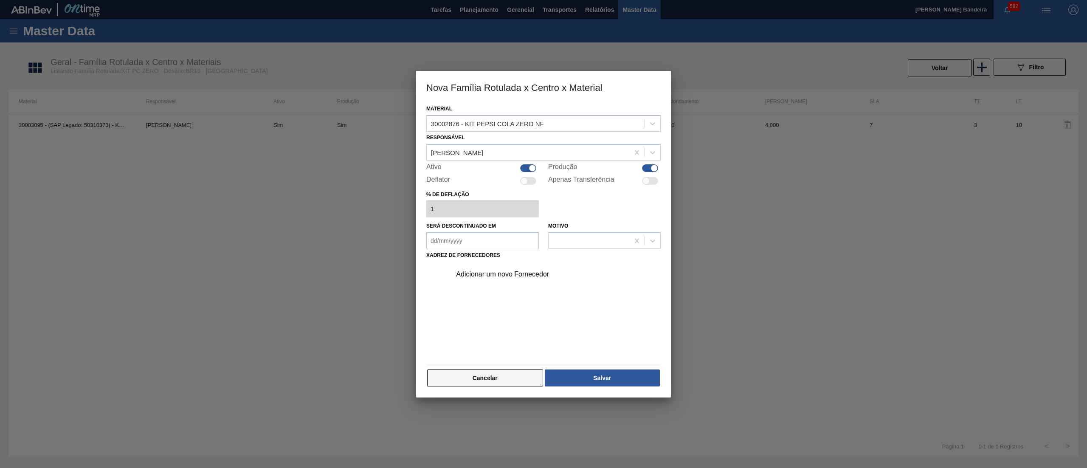
click at [483, 375] on button "Cancelar" at bounding box center [485, 378] width 116 height 17
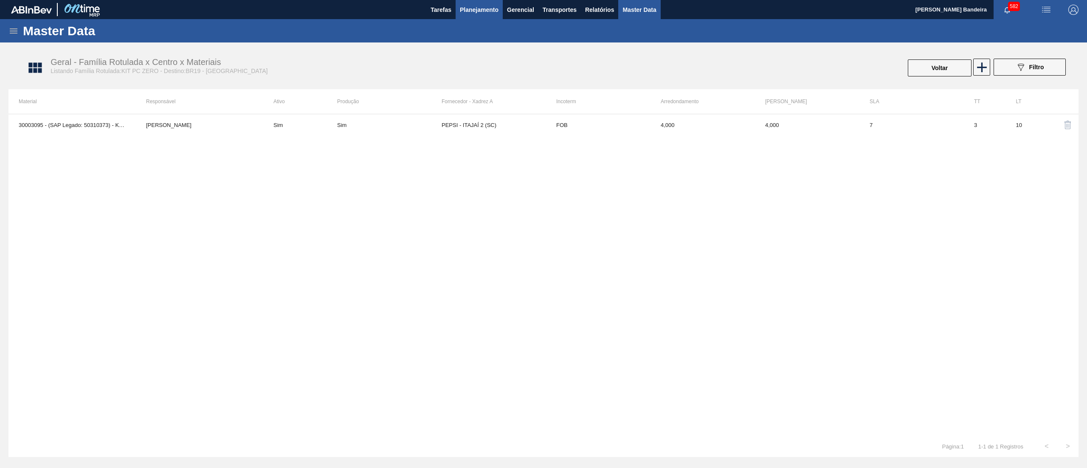
click at [493, 5] on span "Planejamento" at bounding box center [479, 10] width 39 height 10
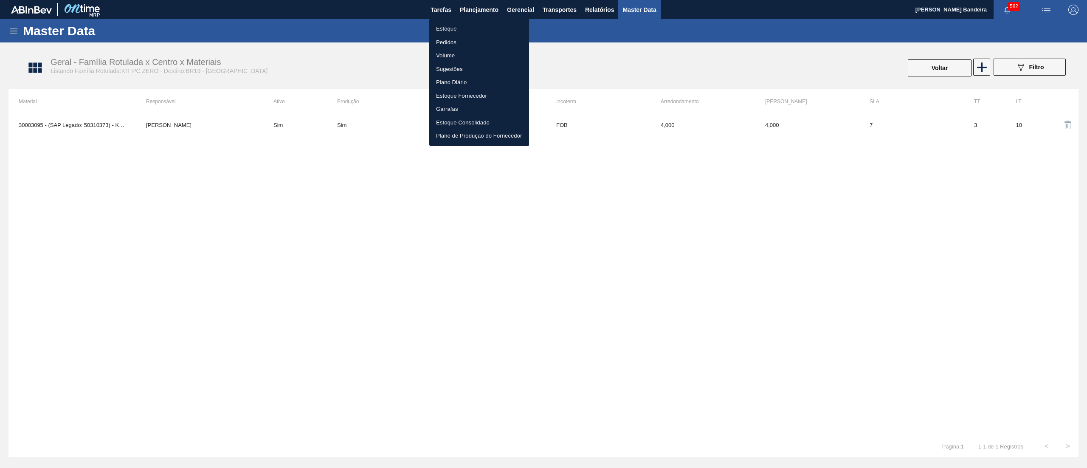
click at [463, 26] on li "Estoque" at bounding box center [479, 29] width 100 height 14
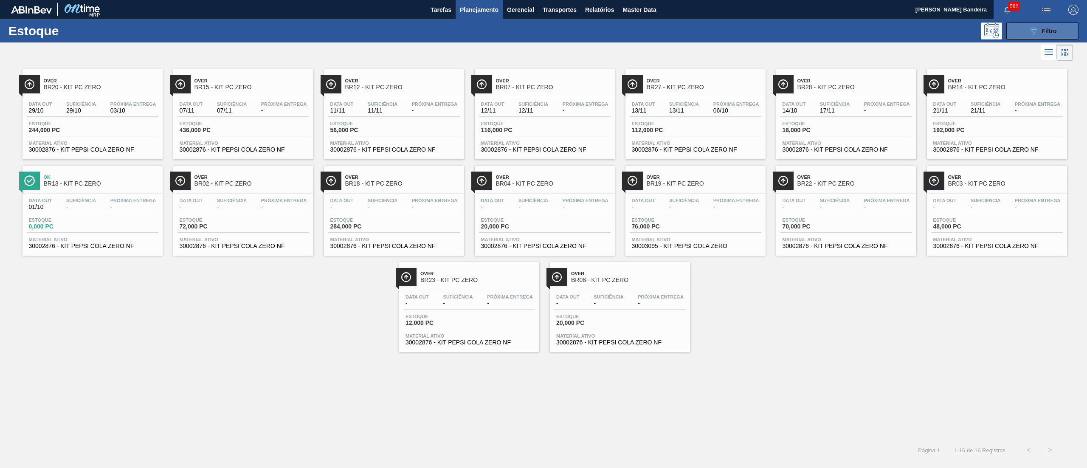
click at [1030, 32] on icon "089F7B8B-B2A5-4AFE-B5C0-19BA573D28AC" at bounding box center [1034, 31] width 10 height 10
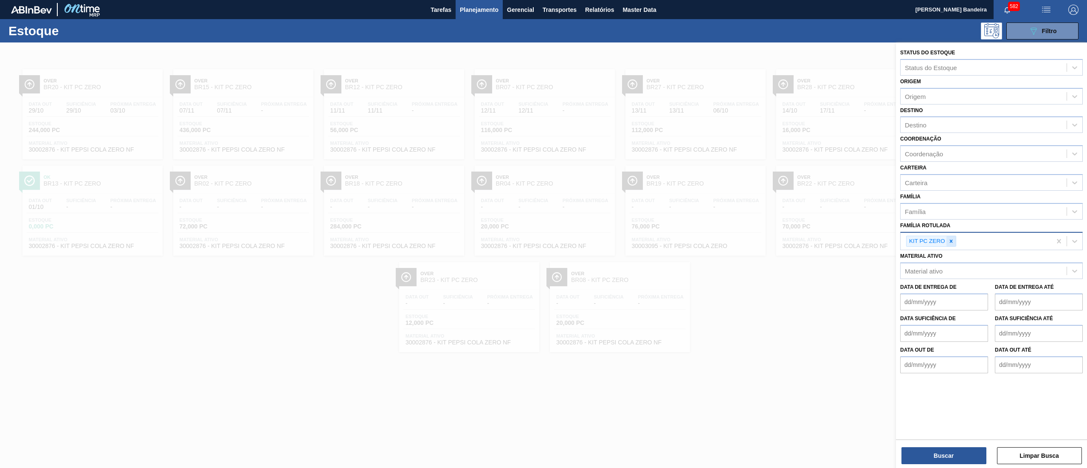
click at [954, 240] on icon at bounding box center [951, 241] width 6 height 6
paste Rotulada "RÓTULO PLÁSTICO SUKITA UVA MISTA 200ML H"
type Rotulada "RÓTULO PLÁSTICO SUKITA UVA MISTA 200ML H"
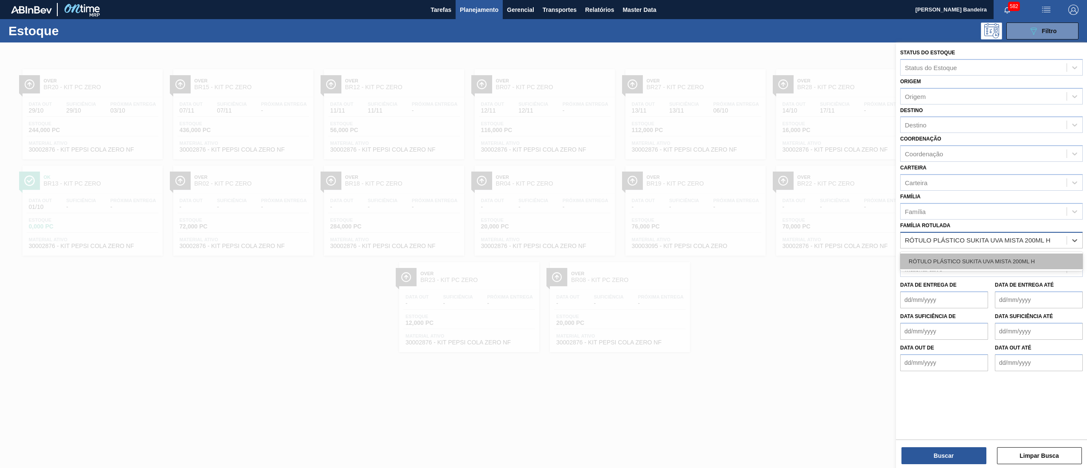
click at [950, 260] on div "RÓTULO PLÁSTICO SUKITA UVA MISTA 200ML H" at bounding box center [991, 262] width 183 height 16
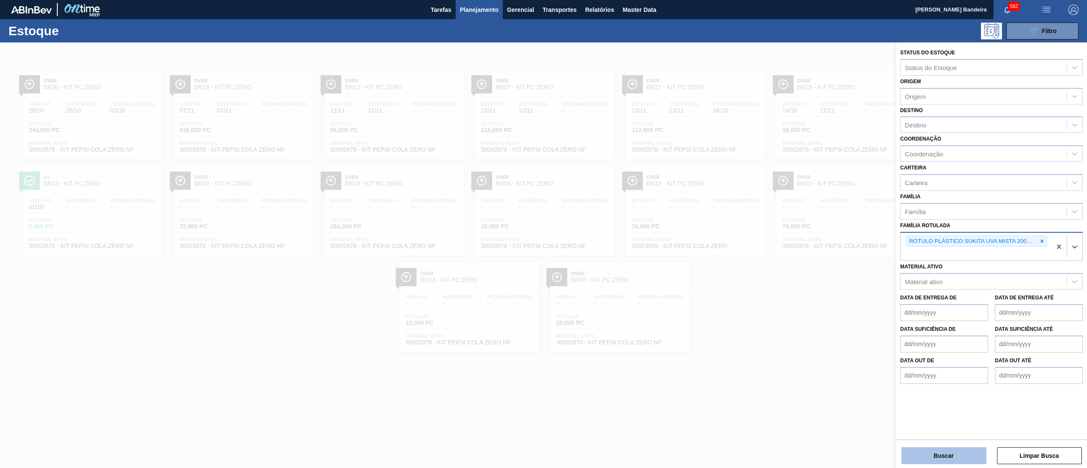
click at [918, 460] on button "Buscar" at bounding box center [944, 455] width 85 height 17
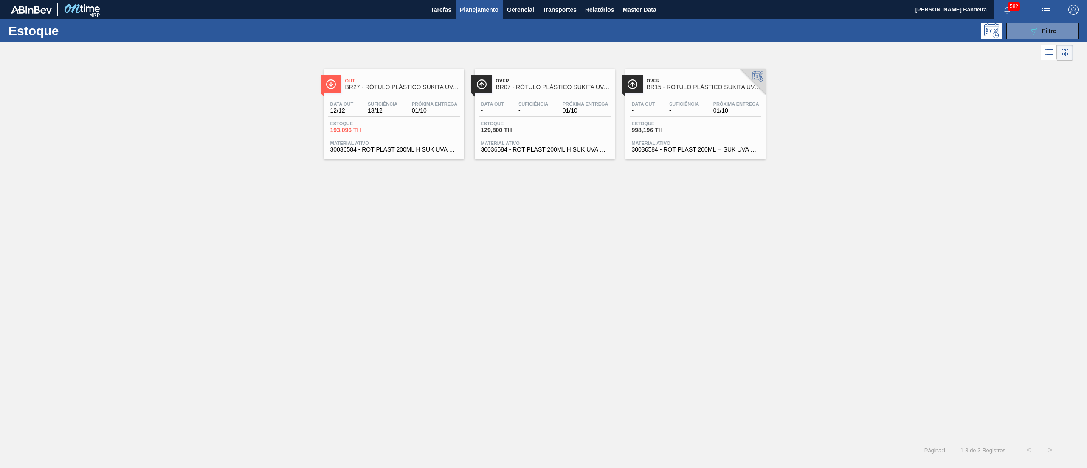
click at [410, 151] on span "30036584 - ROT PLAST 200ML H SUK UVA NIV25" at bounding box center [393, 150] width 127 height 6
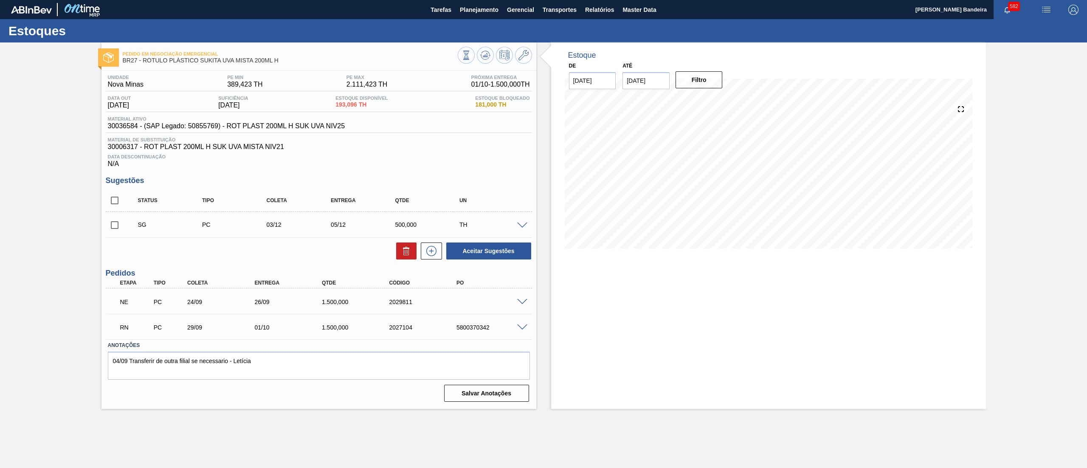
click at [527, 300] on span at bounding box center [522, 302] width 10 height 6
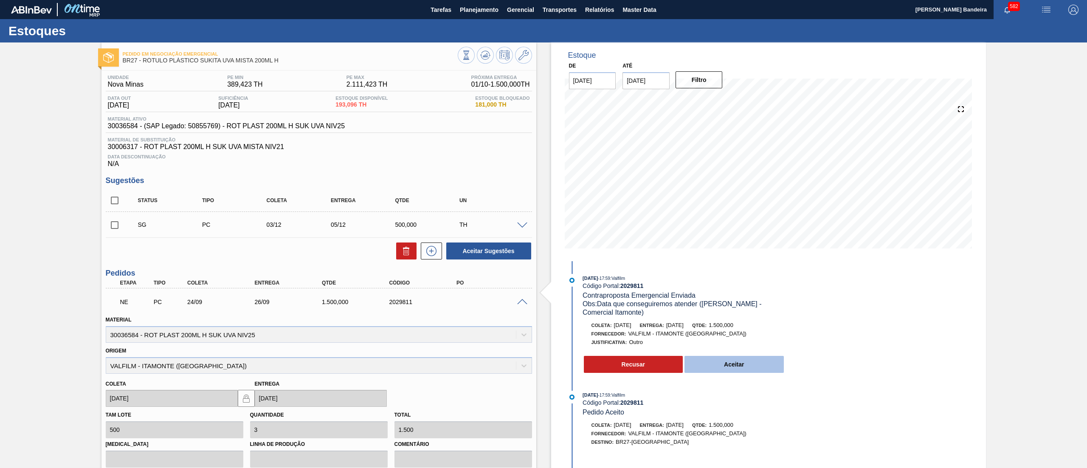
click at [741, 369] on button "Aceitar" at bounding box center [734, 364] width 99 height 17
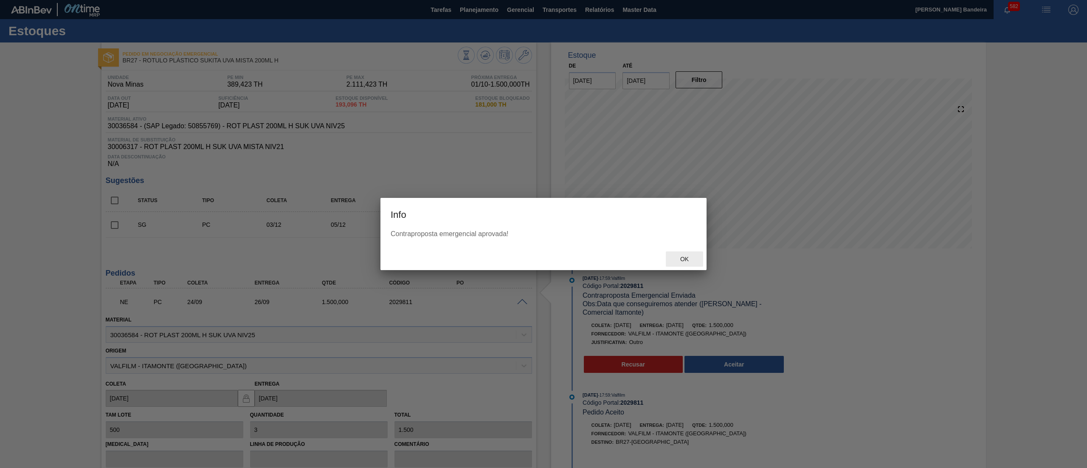
click at [688, 265] on div "Ok" at bounding box center [684, 259] width 37 height 16
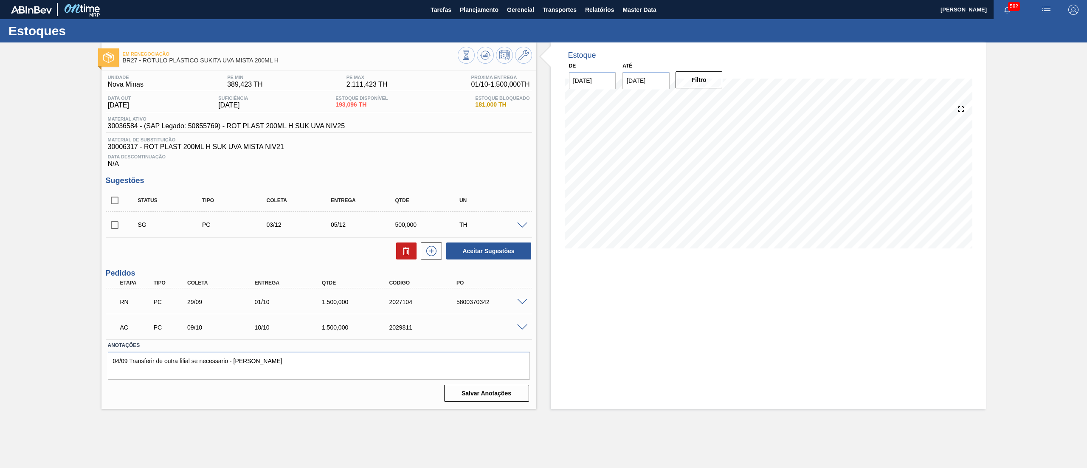
click at [522, 302] on span at bounding box center [522, 302] width 10 height 6
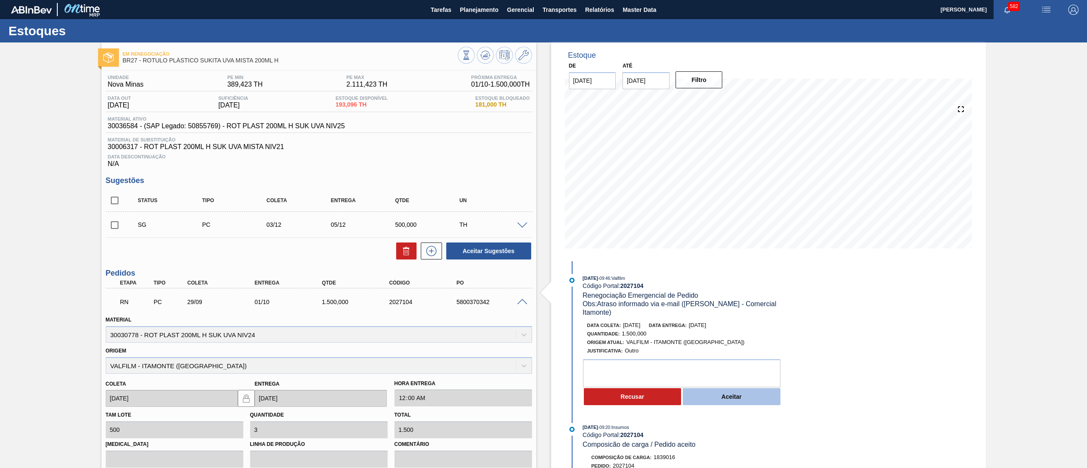
click at [718, 404] on button "Aceitar" at bounding box center [732, 396] width 98 height 17
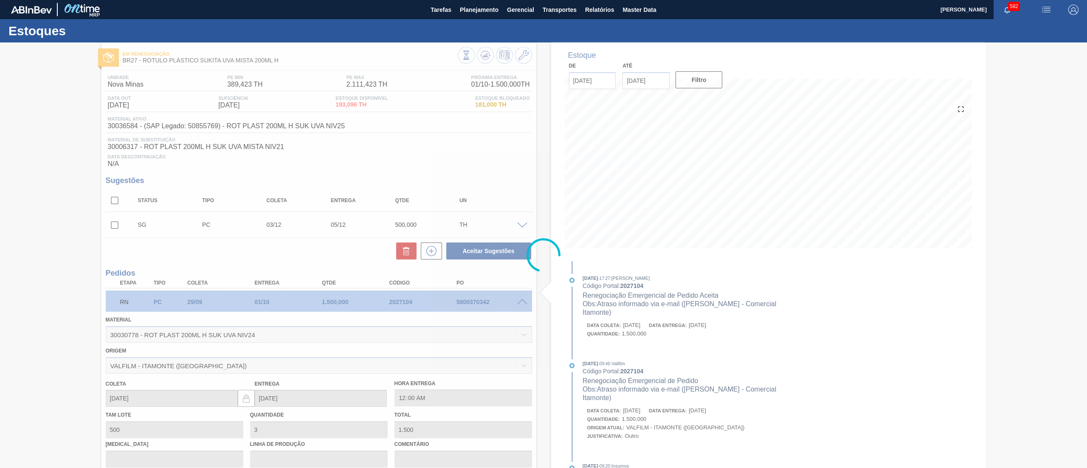
type input "Atraso informado via e-mail (Ana Carolina - Comercial Itamonte)"
type input "12/10/2025"
type input "13/10/2025"
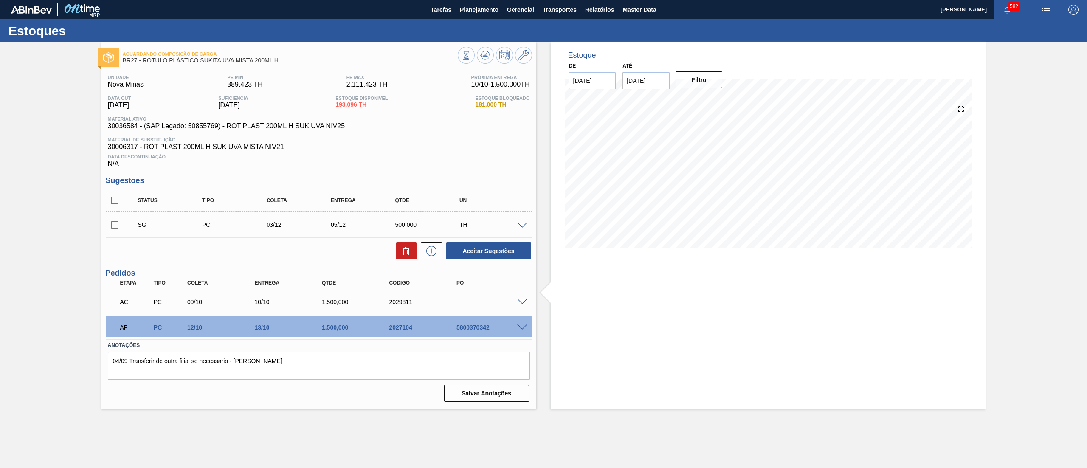
click at [522, 327] on span at bounding box center [522, 328] width 10 height 6
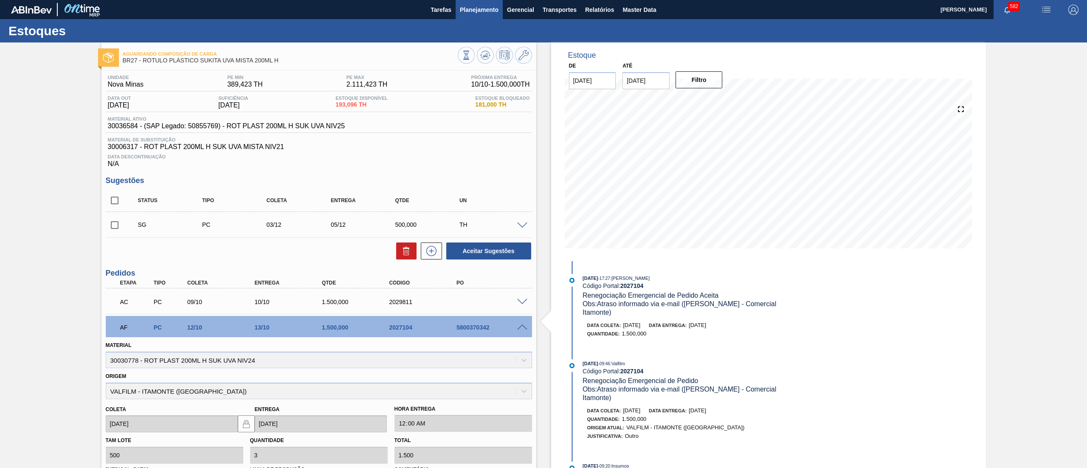
click at [483, 15] on button "Planejamento" at bounding box center [479, 9] width 47 height 19
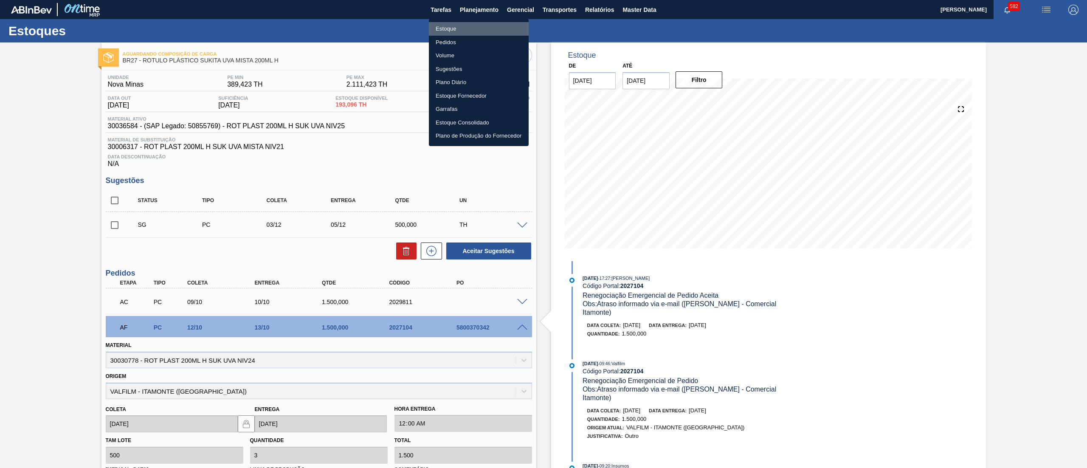
click at [476, 30] on li "Estoque" at bounding box center [479, 29] width 100 height 14
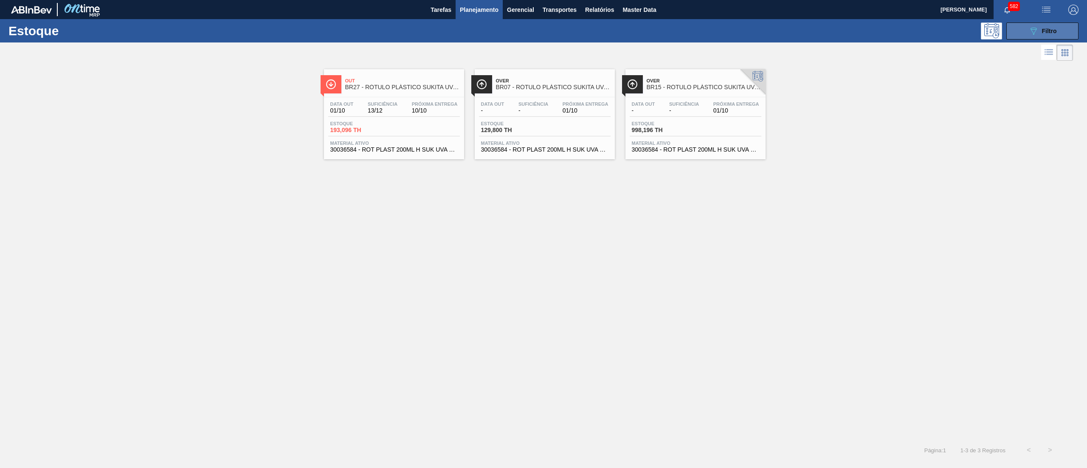
click at [1029, 31] on icon "089F7B8B-B2A5-4AFE-B5C0-19BA573D28AC" at bounding box center [1034, 31] width 10 height 10
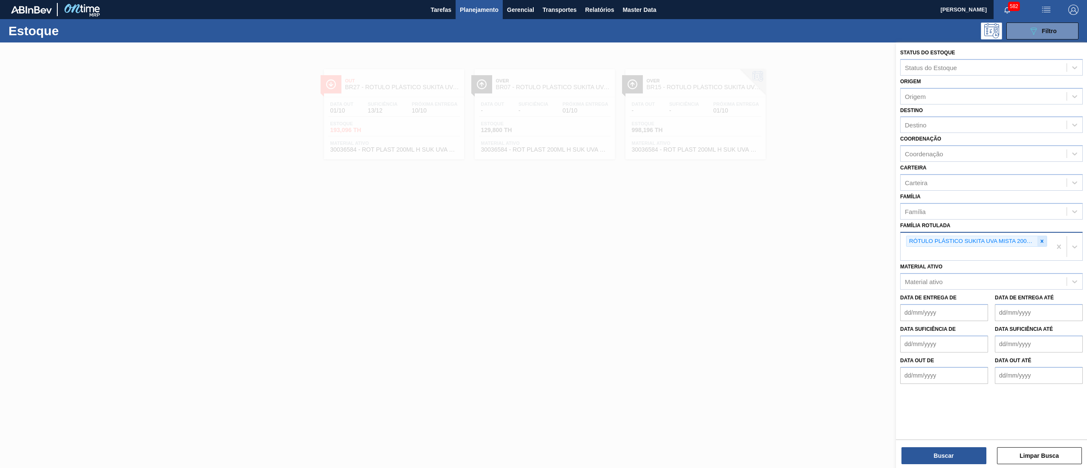
click at [1040, 236] on div at bounding box center [1042, 241] width 9 height 11
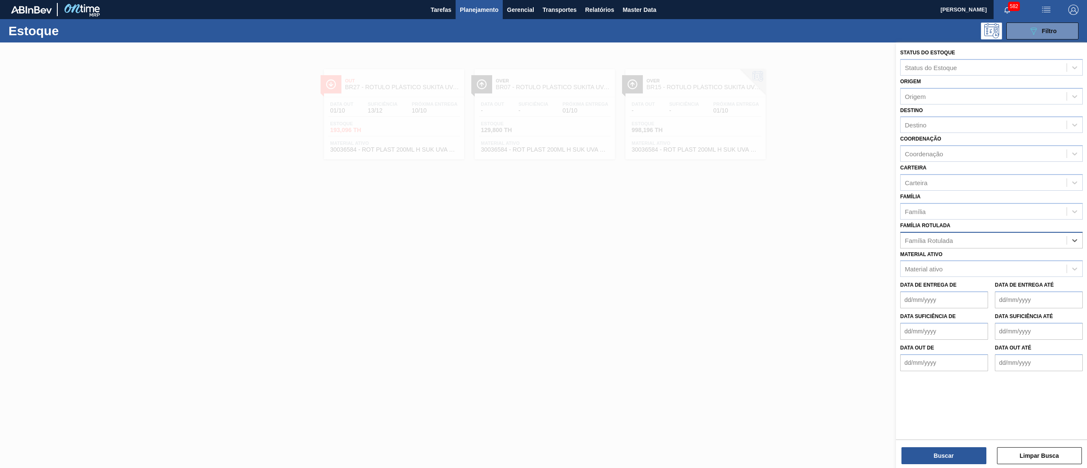
paste Rotulada "RÓTULO SLEEVE 2PACK2L GCA + PC"
type Rotulada "RÓTULO SLEEVE 2PACK2L GCA + PC"
click at [1028, 259] on div "RÓTULO SLEEVE 2PACK2L GCA + PC" at bounding box center [991, 262] width 183 height 16
click at [926, 450] on button "Buscar" at bounding box center [944, 455] width 85 height 17
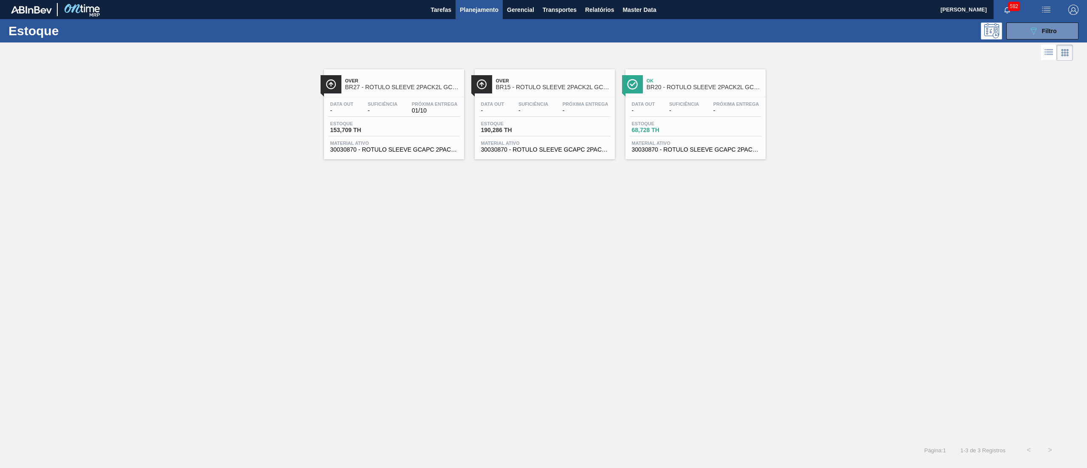
click at [421, 152] on span "30030870 - ROTULO SLEEVE GCAPC 2PACK2L NIV24" at bounding box center [393, 150] width 127 height 6
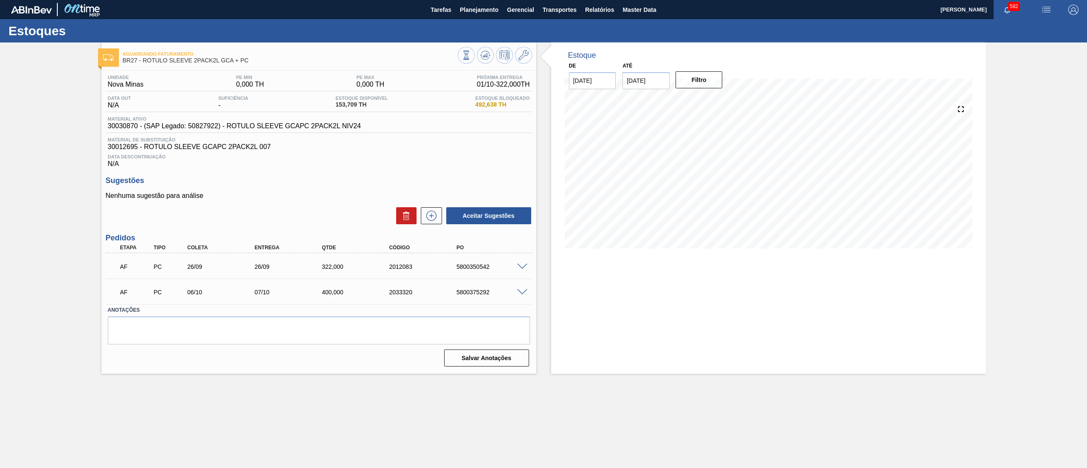
click at [523, 268] on span at bounding box center [522, 267] width 10 height 6
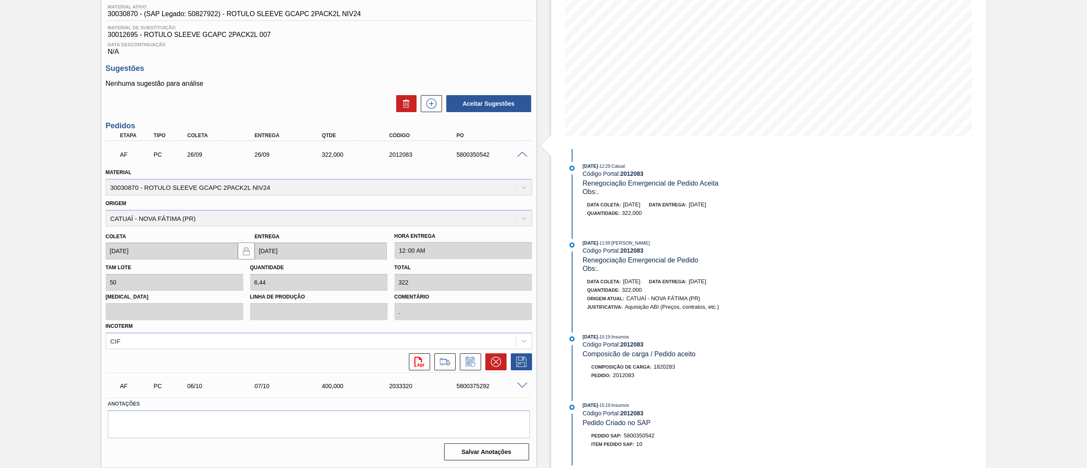
click at [522, 158] on span at bounding box center [522, 155] width 10 height 6
